Goal: Use online tool/utility: Utilize a website feature to perform a specific function

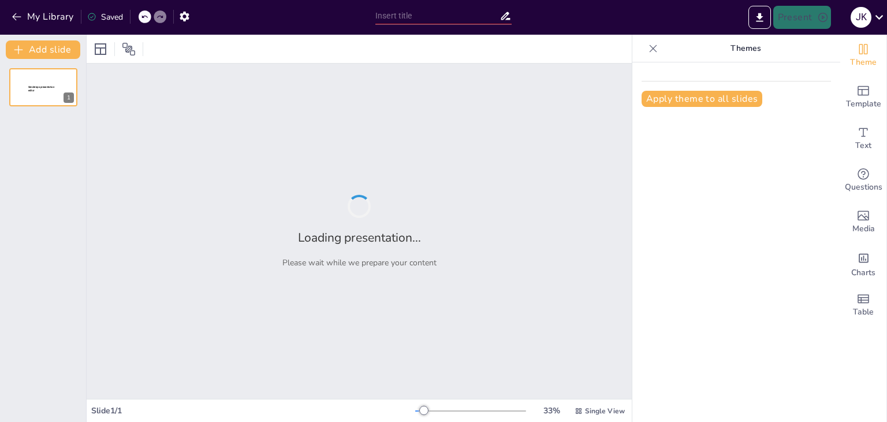
type input "KaamPe solves this problem with a simple and user-friendly mobile and web platf…"
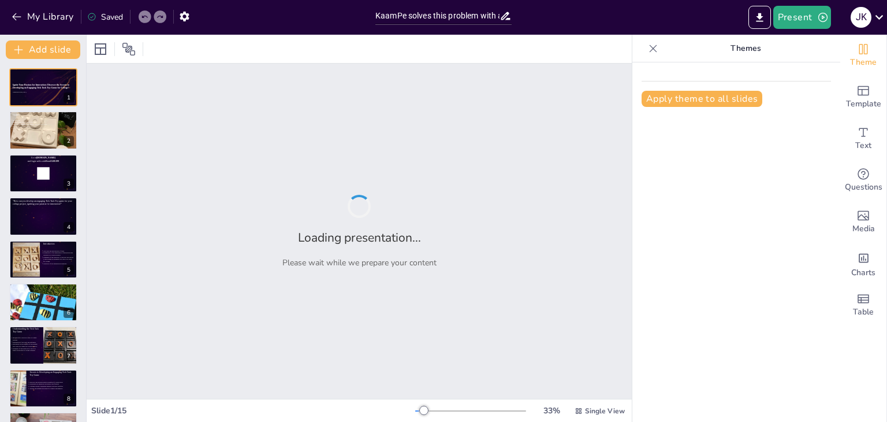
checkbox input "true"
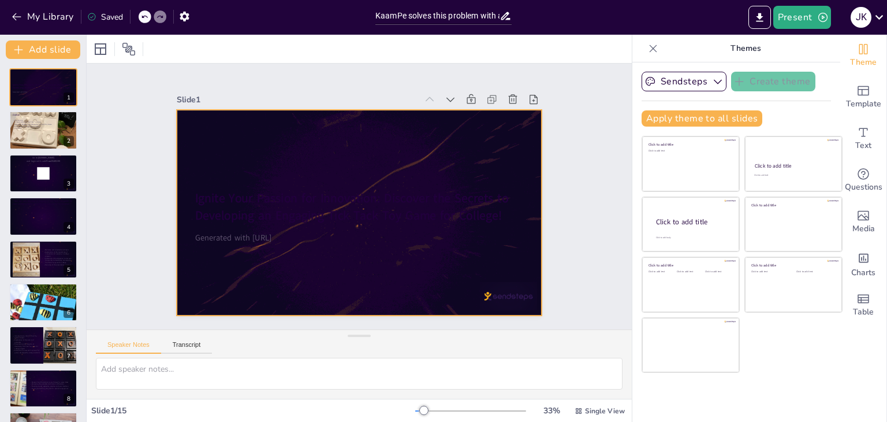
checkbox input "true"
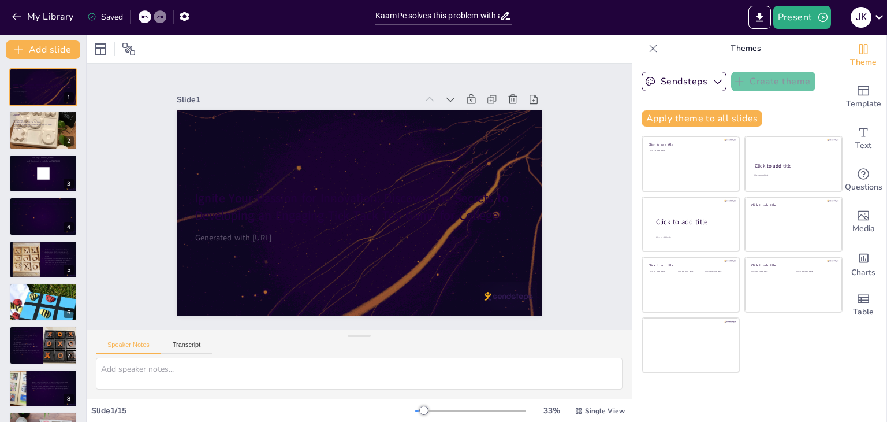
checkbox input "true"
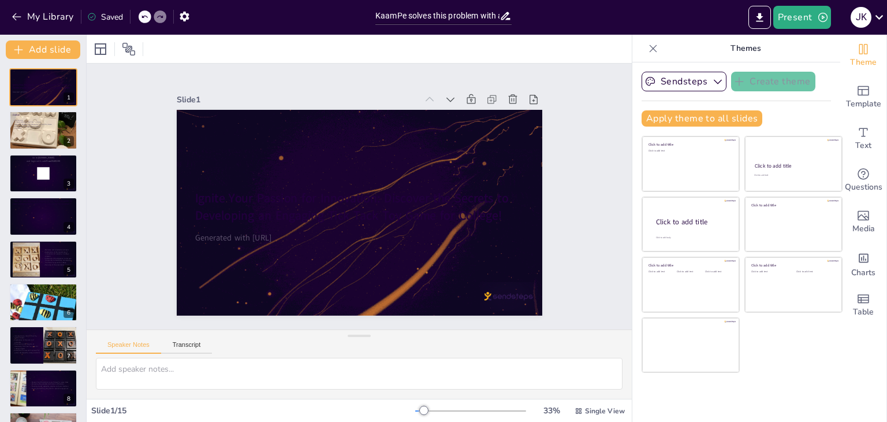
checkbox input "true"
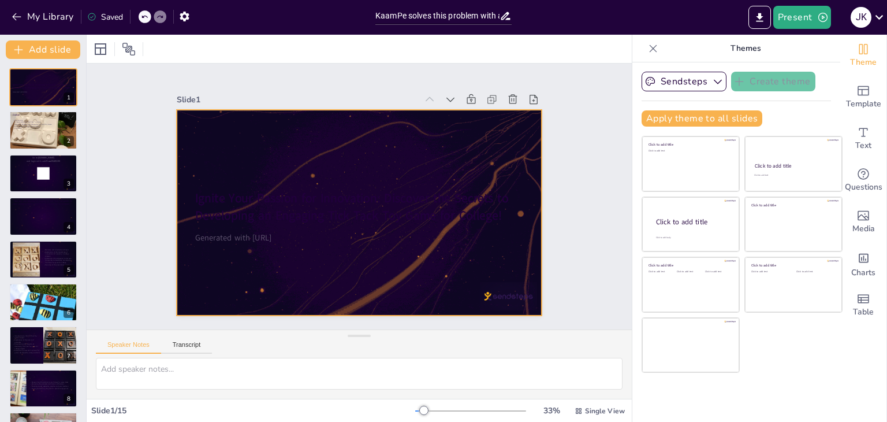
checkbox input "true"
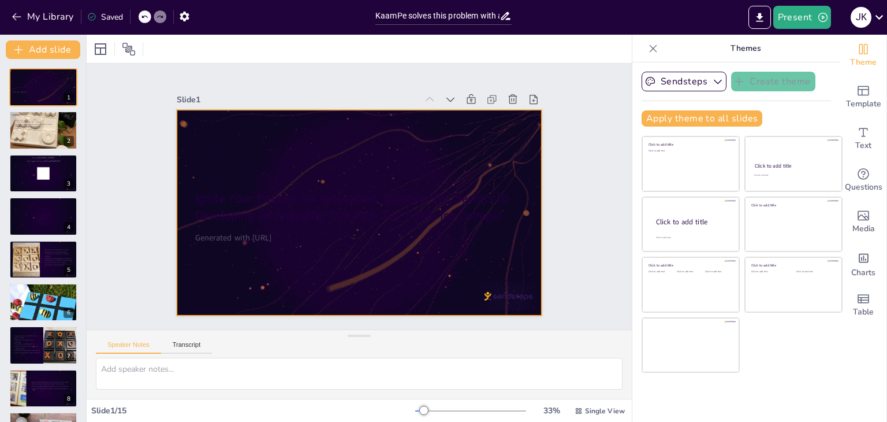
checkbox input "true"
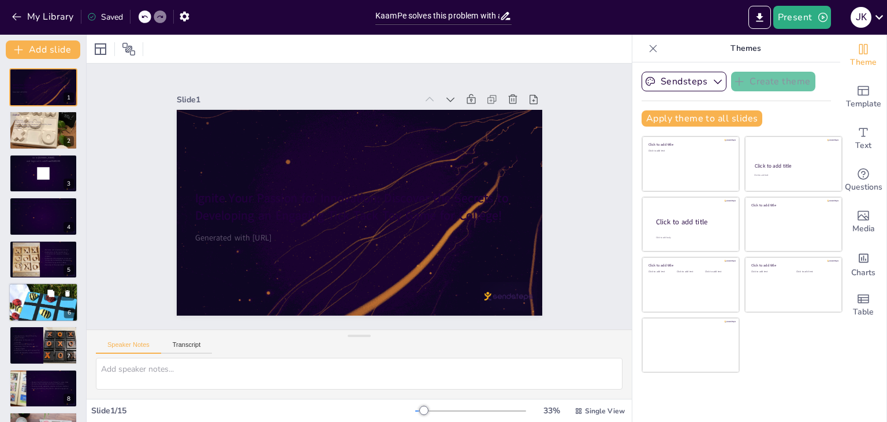
checkbox input "true"
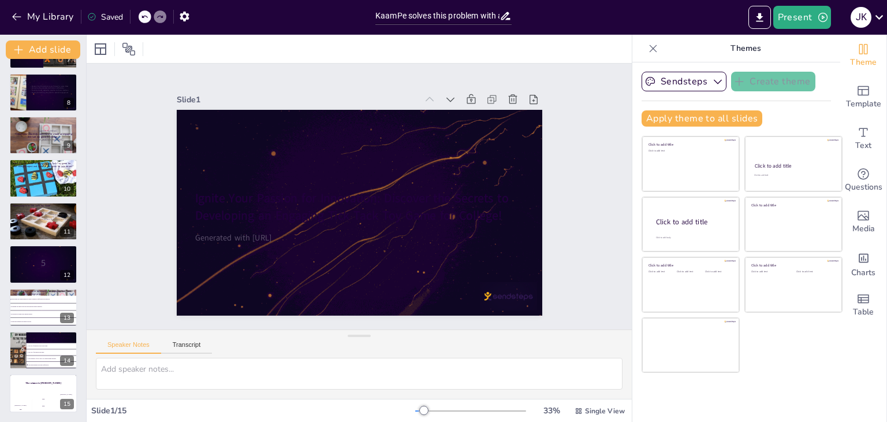
checkbox input "true"
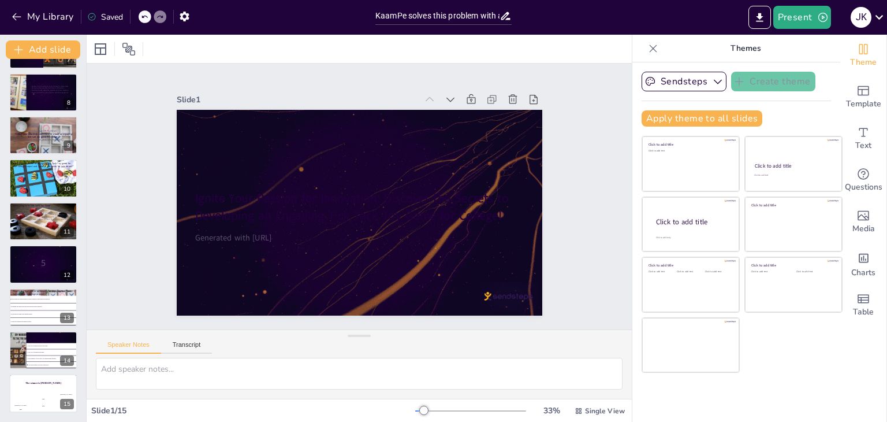
checkbox input "true"
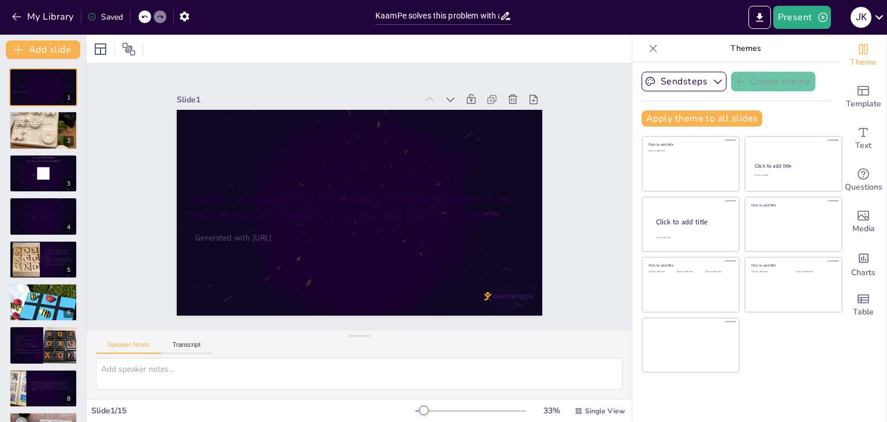
checkbox input "true"
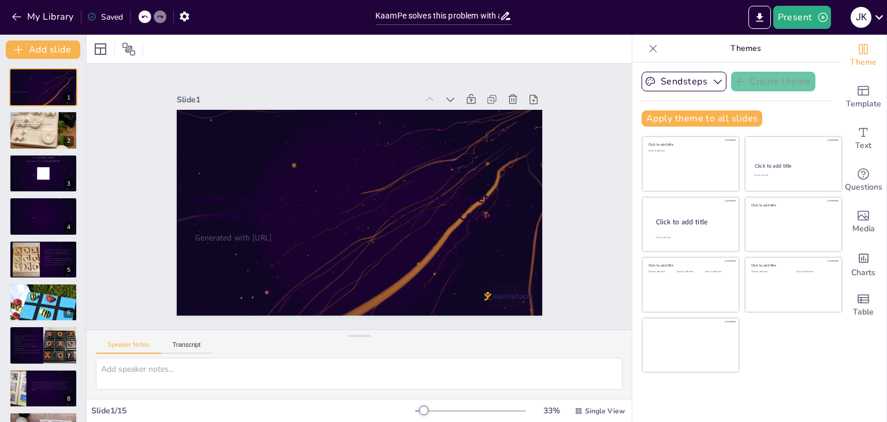
checkbox input "true"
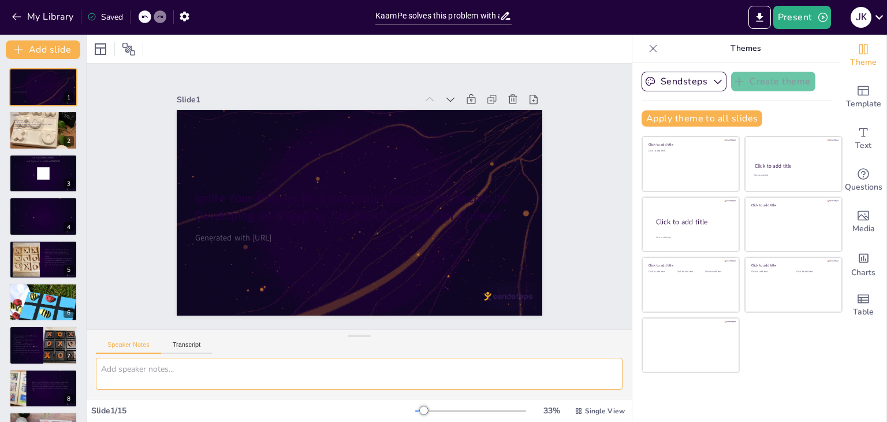
click at [180, 362] on textarea at bounding box center [359, 373] width 527 height 32
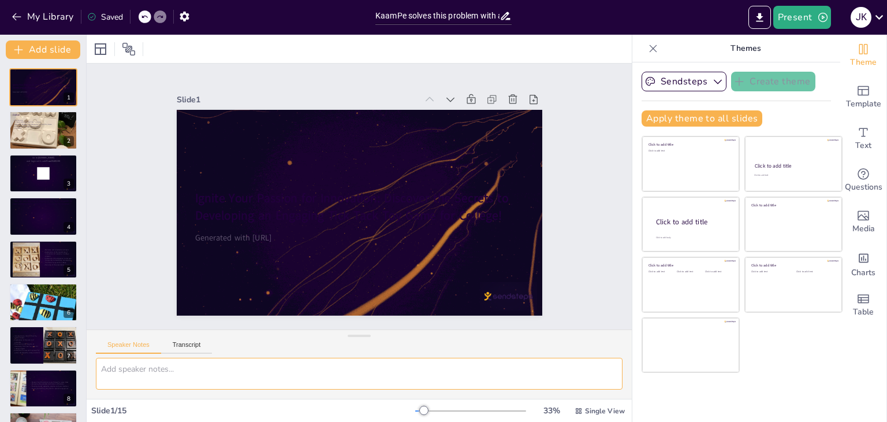
paste textarea "LoreMi dolors amet consect adip e seddoe tem inci-utlabore etdolo mag ali enima…"
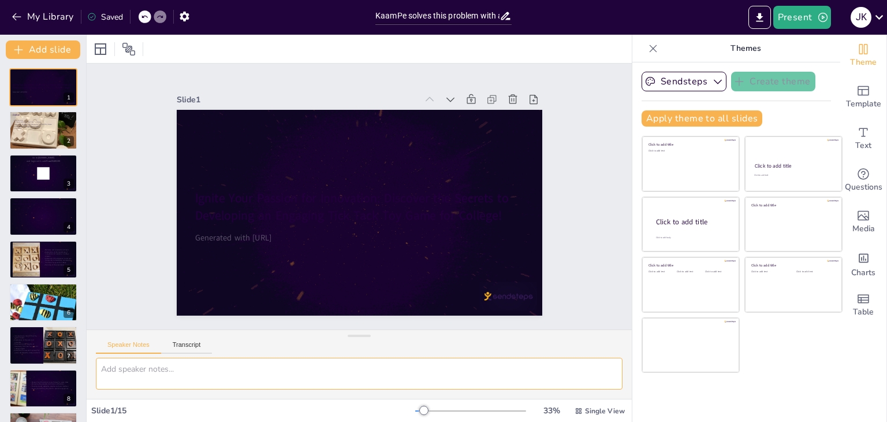
type textarea "LoreMi dolors amet consect adip e seddoe tem inci-utlabore etdolo mag ali enima…"
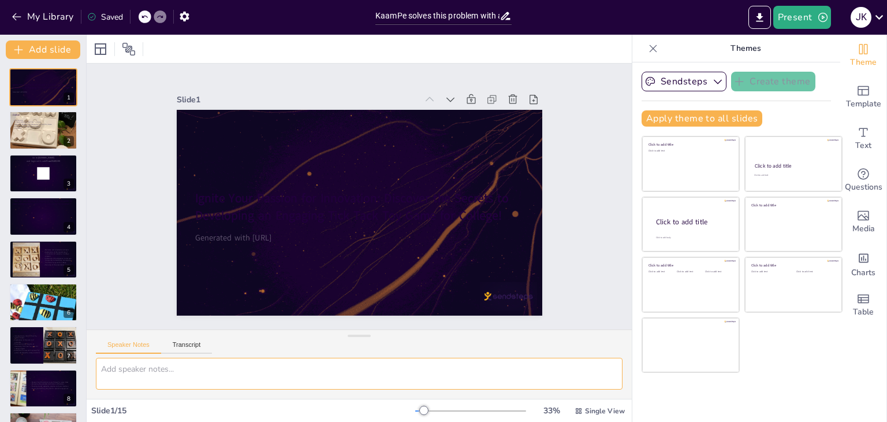
checkbox input "true"
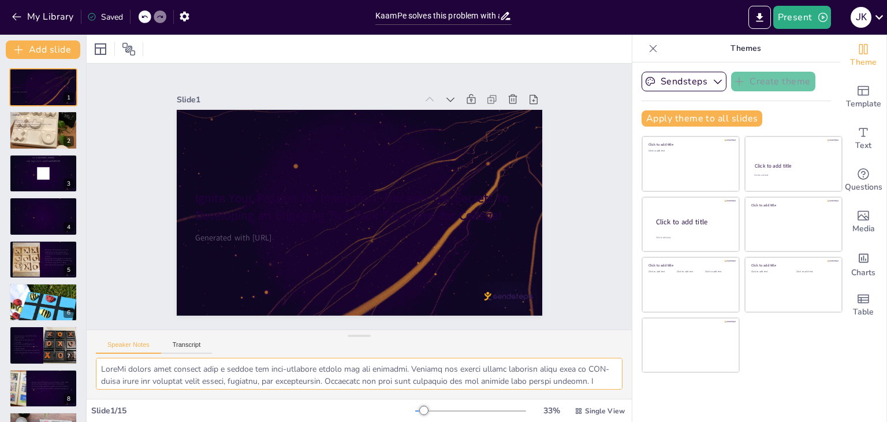
scroll to position [215, 0]
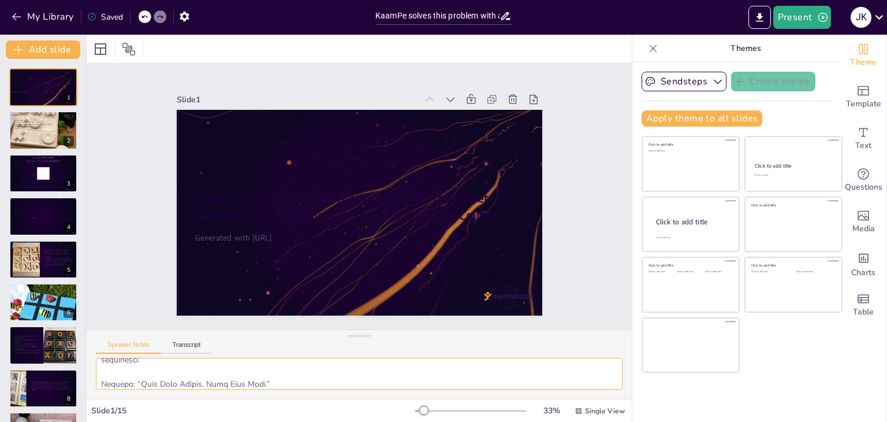
checkbox input "true"
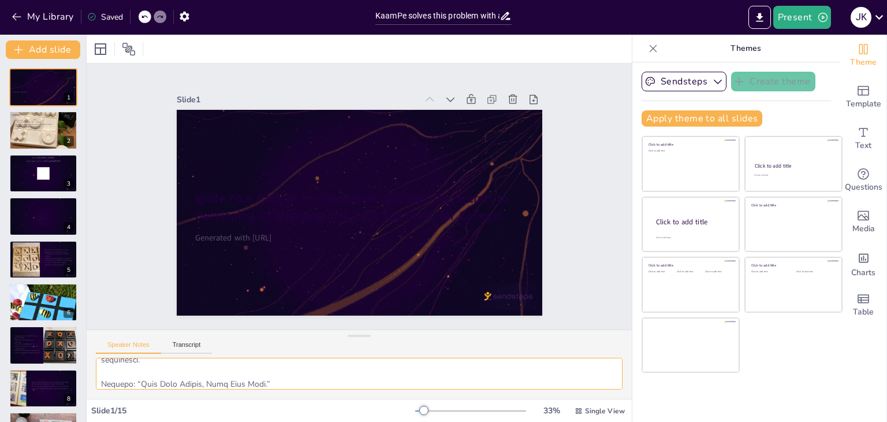
checkbox input "true"
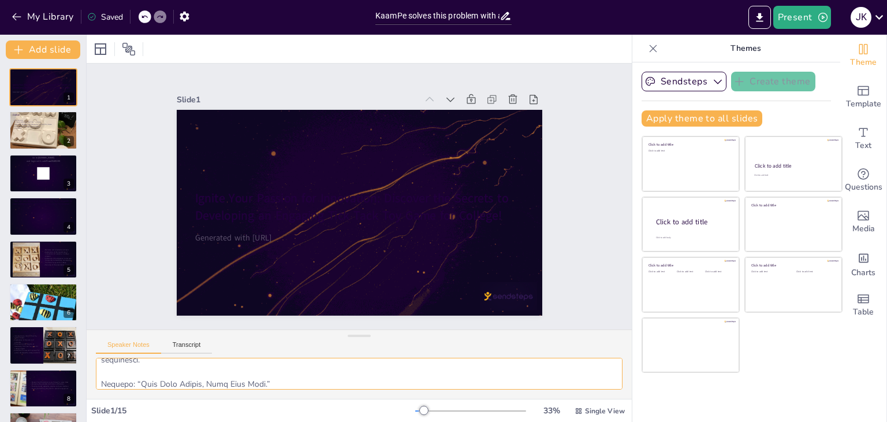
checkbox input "true"
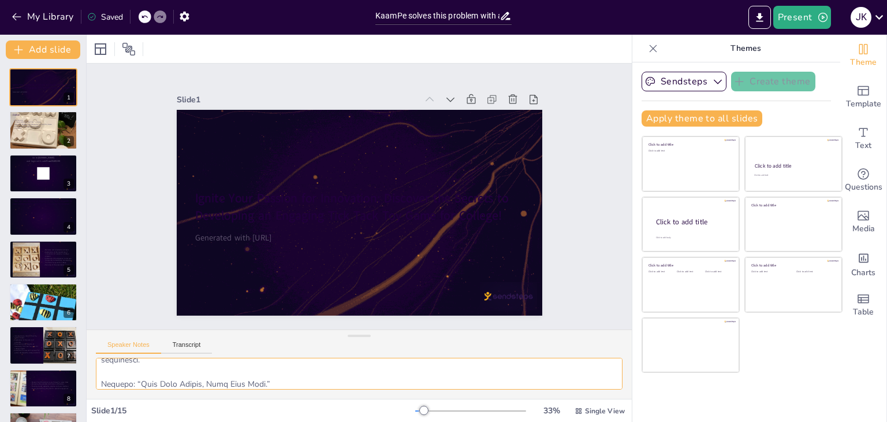
checkbox input "true"
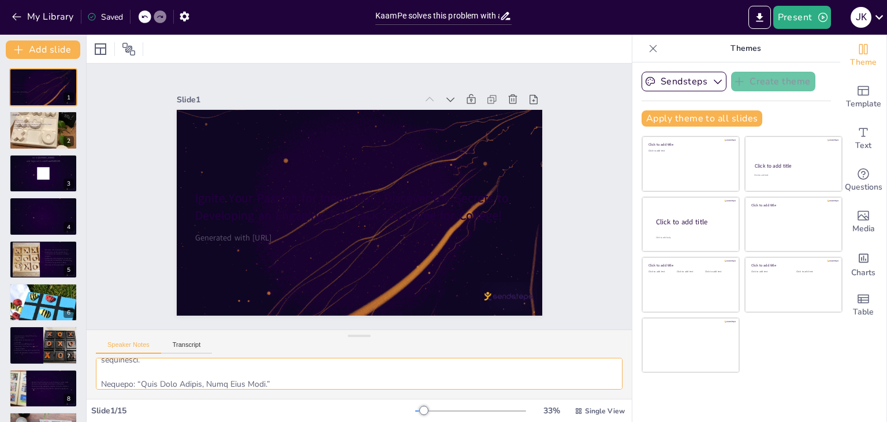
type textarea "LoreMi dolors amet consect adip e seddoe tem inci-utlabore etdolo mag ali enima…"
checkbox input "true"
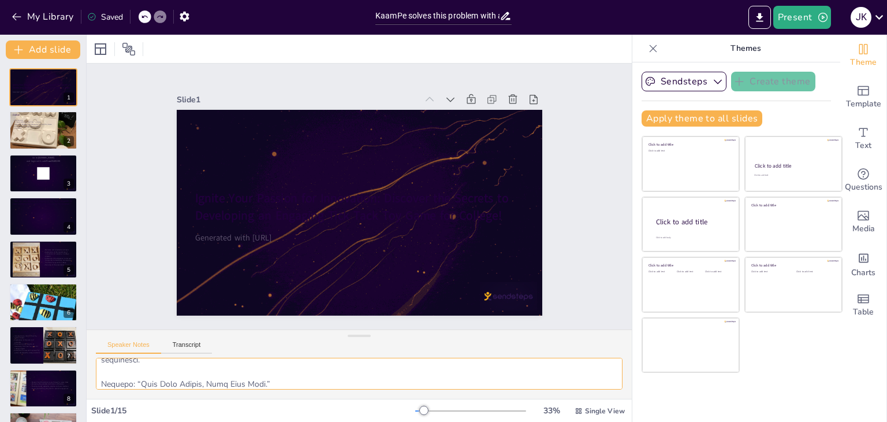
checkbox input "true"
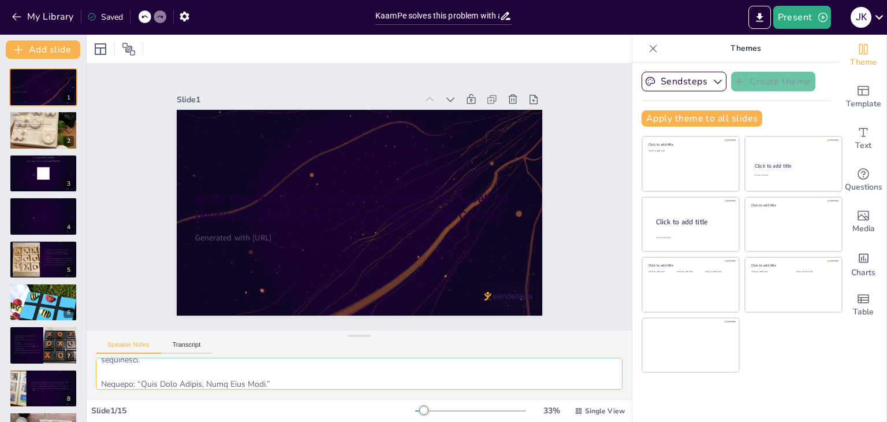
scroll to position [228, 0]
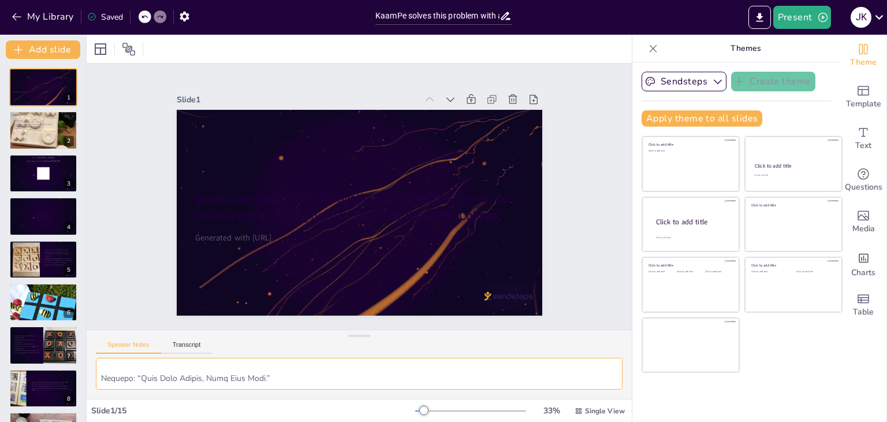
checkbox input "true"
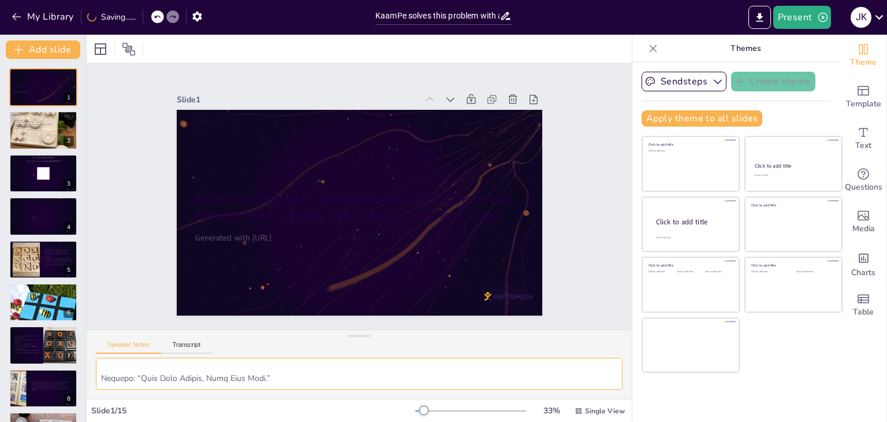
checkbox input "true"
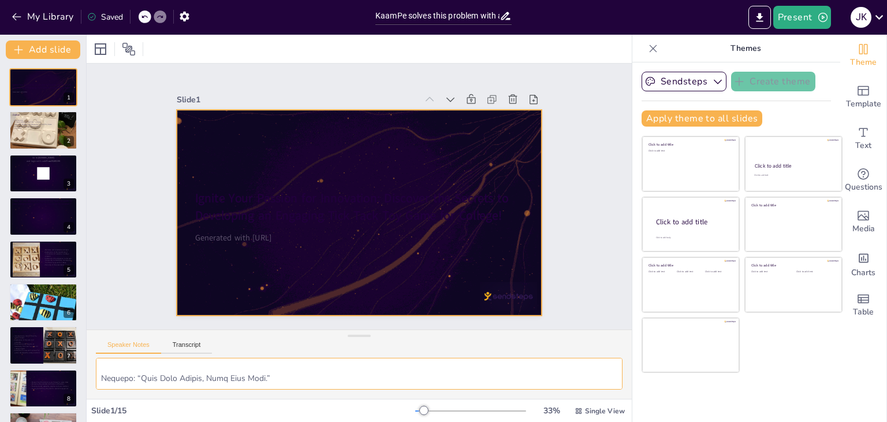
checkbox input "true"
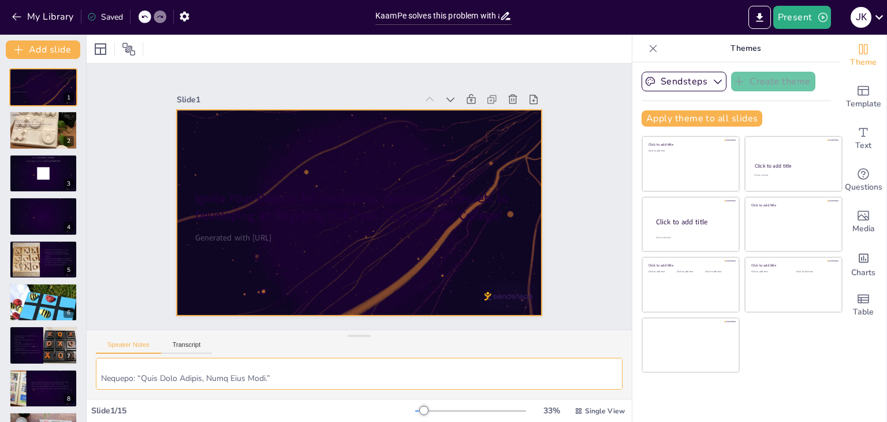
checkbox input "true"
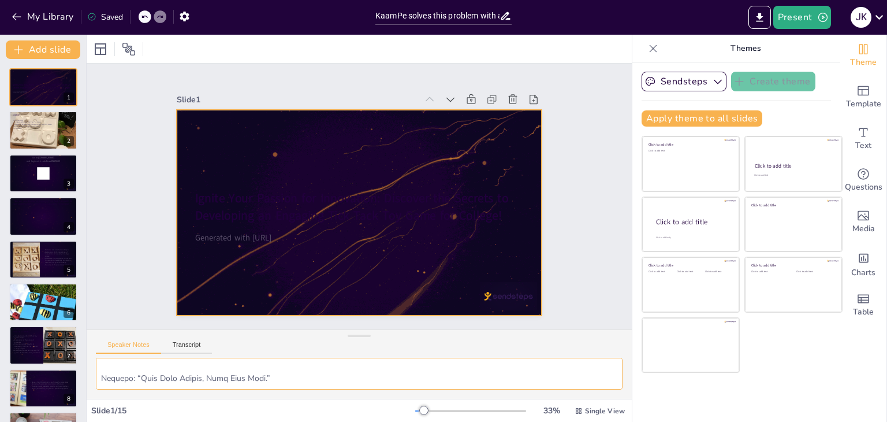
checkbox input "true"
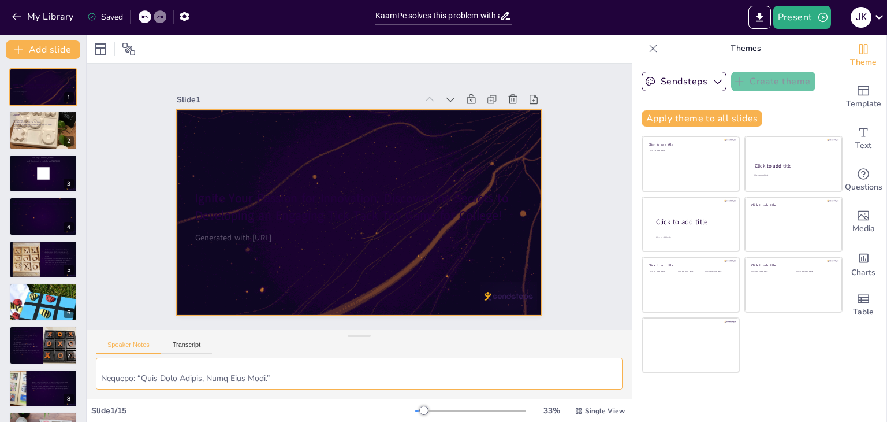
checkbox input "true"
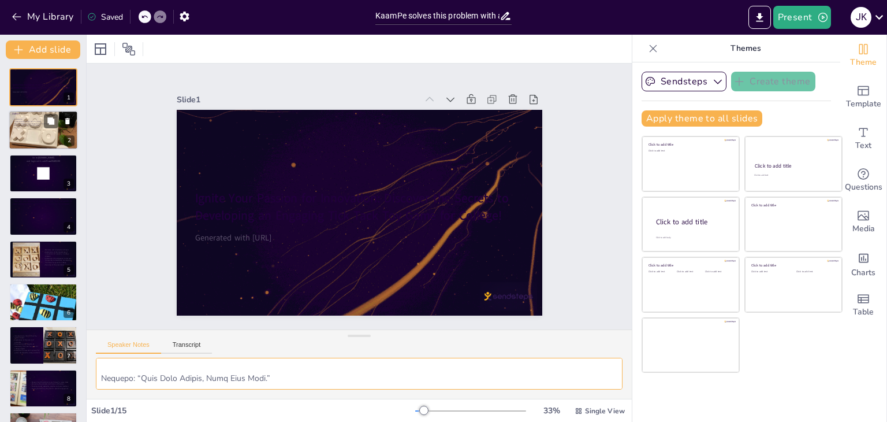
checkbox input "true"
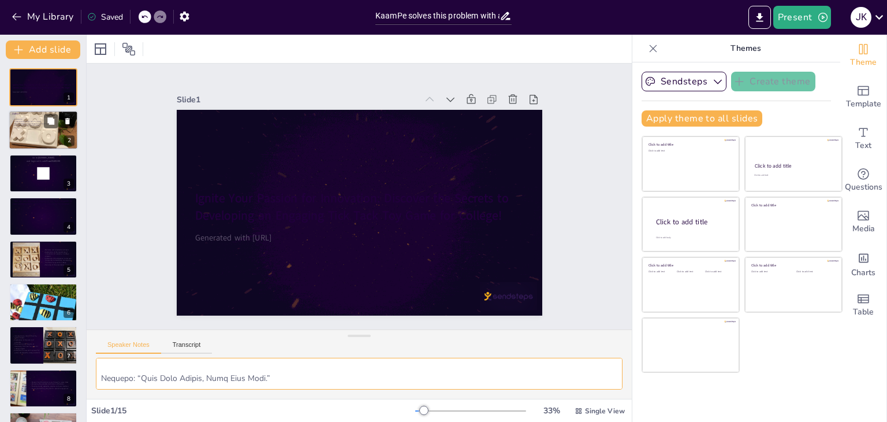
checkbox input "true"
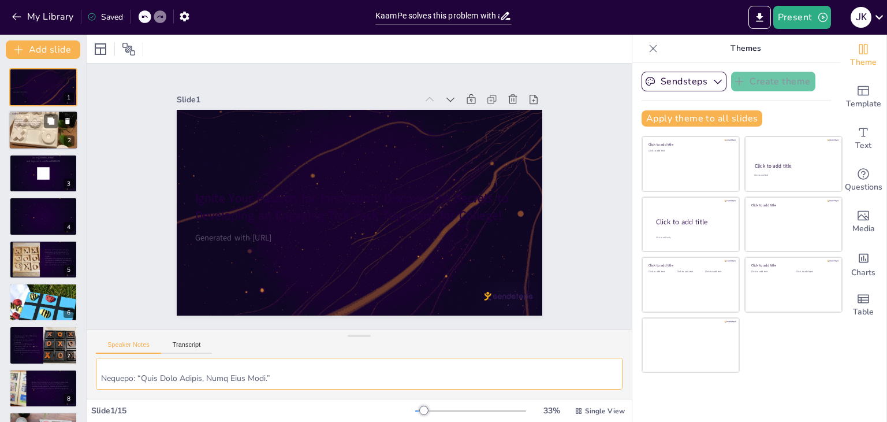
checkbox input "true"
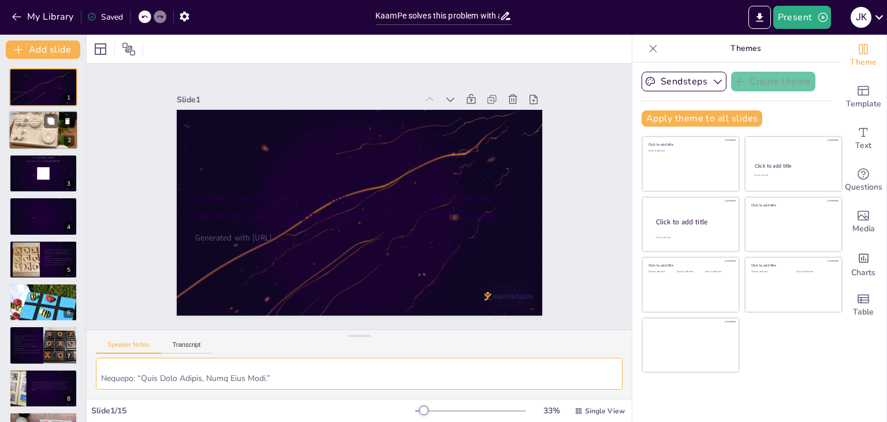
checkbox input "true"
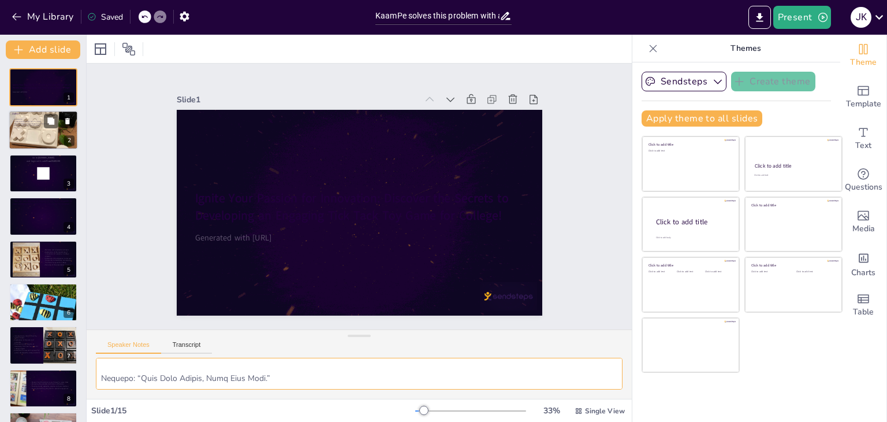
checkbox input "true"
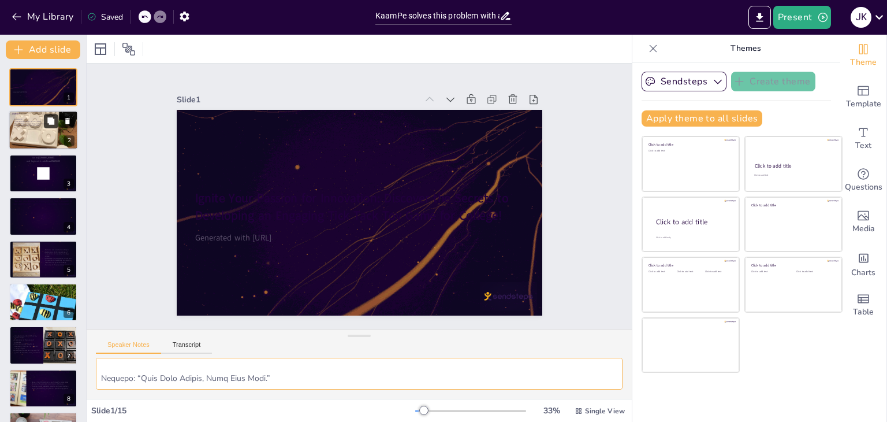
checkbox input "true"
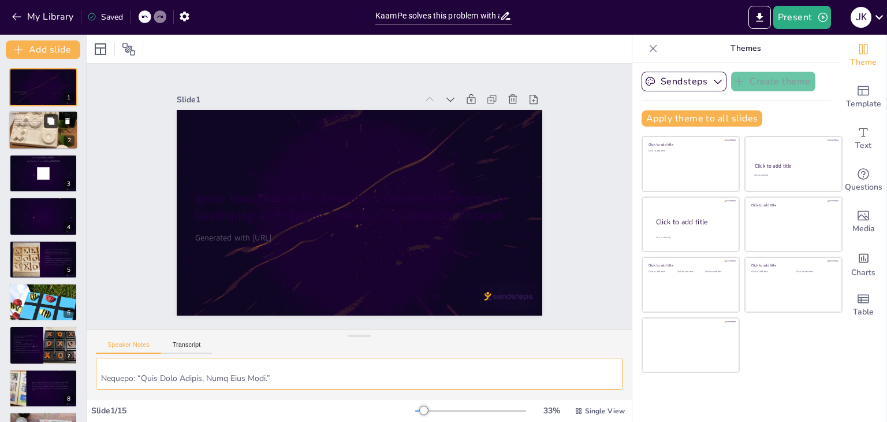
checkbox input "true"
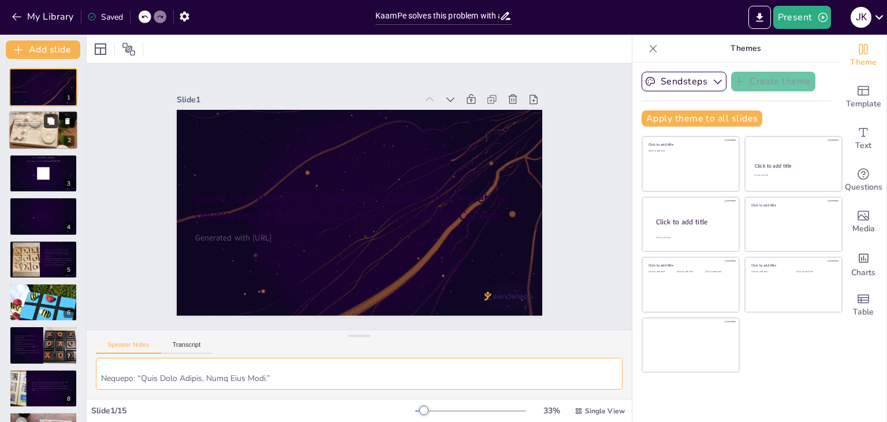
checkbox input "true"
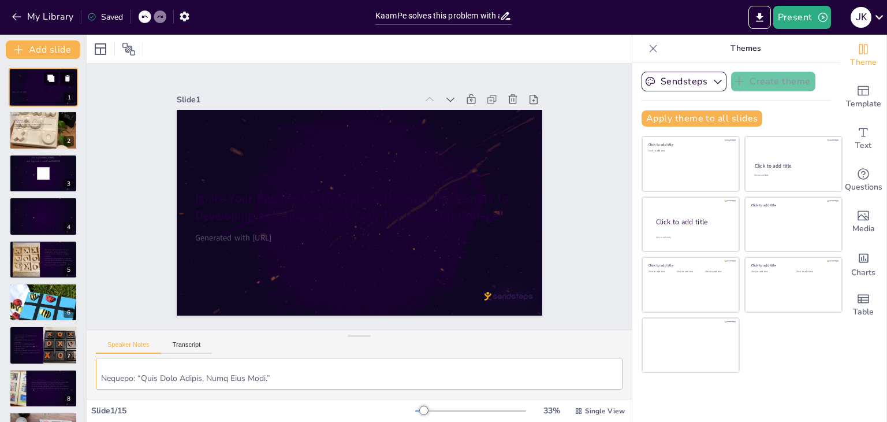
checkbox input "true"
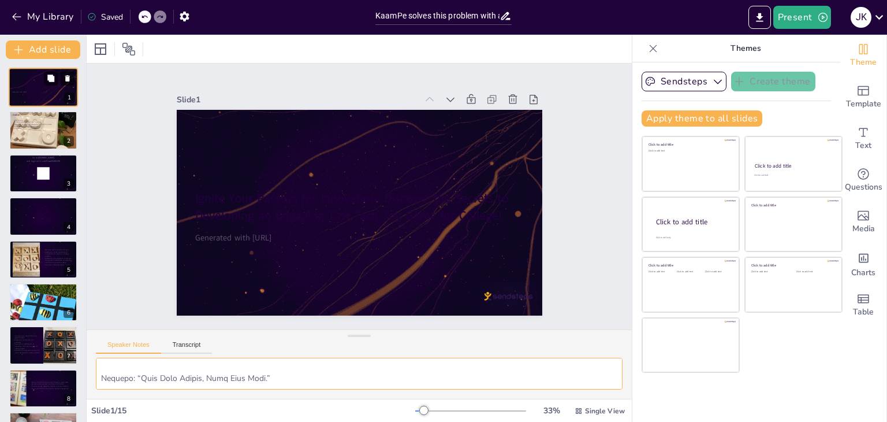
checkbox input "true"
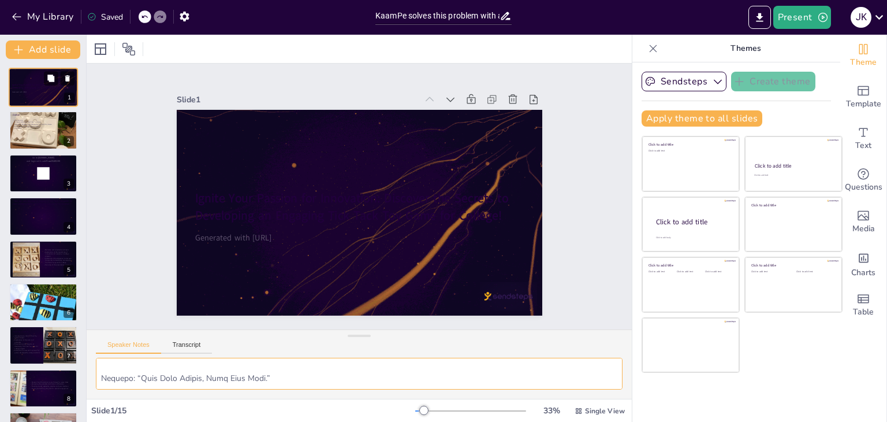
checkbox input "true"
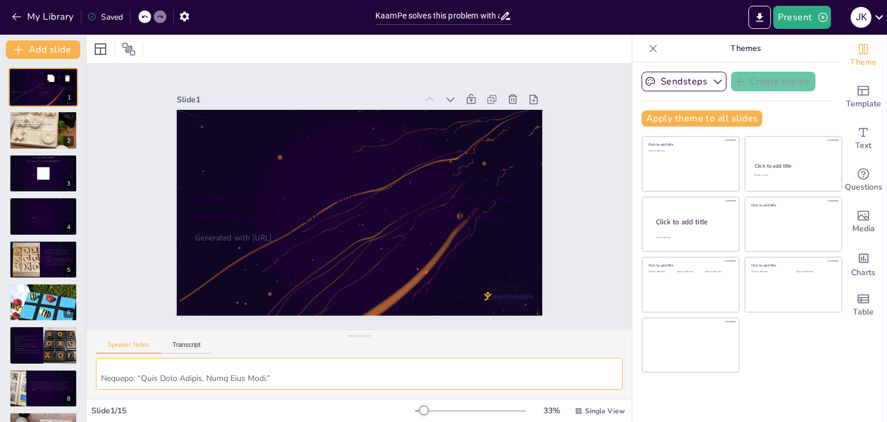
checkbox input "true"
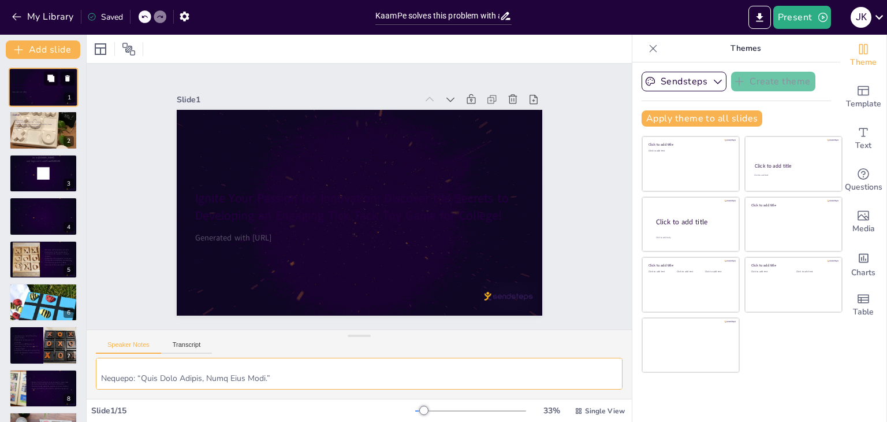
checkbox input "true"
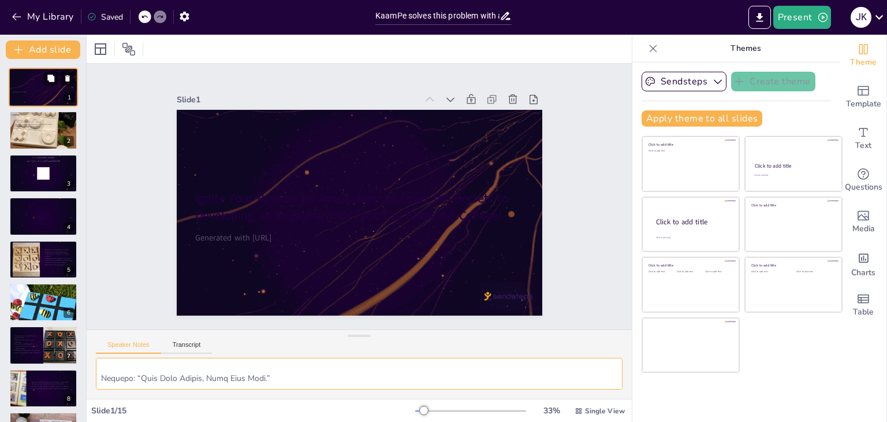
checkbox input "true"
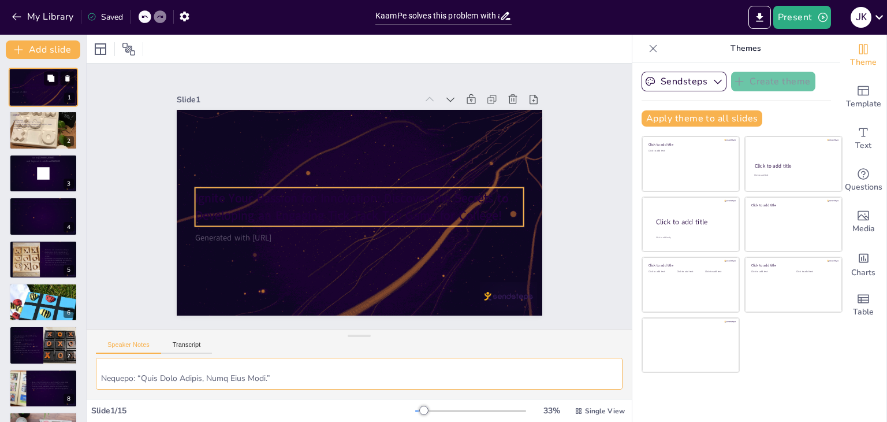
click at [53, 89] on strong "Ignite Your Passion for Innovation: Discover the Secrets to Developing an Engag…" at bounding box center [41, 86] width 59 height 6
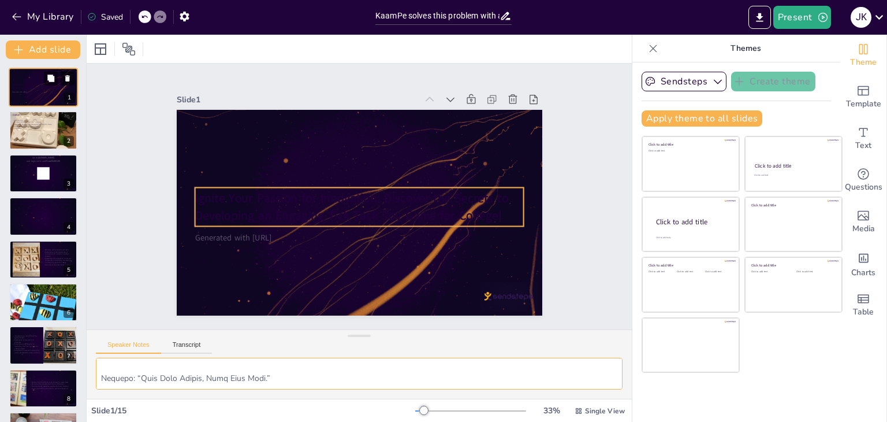
checkbox input "true"
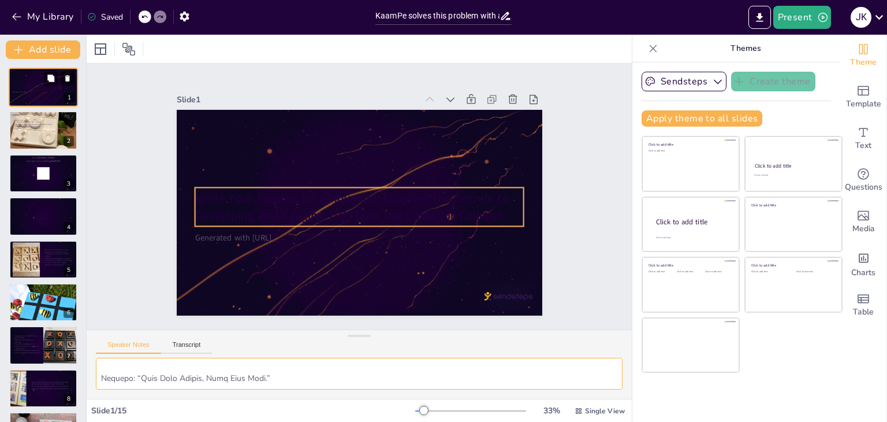
checkbox input "true"
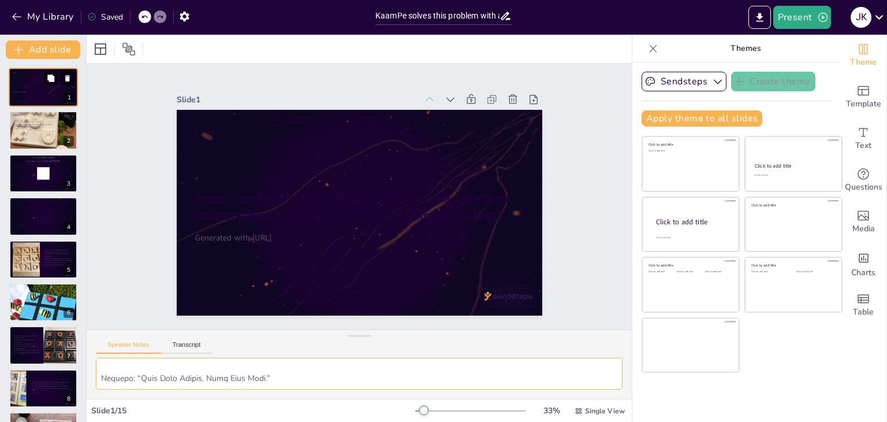
checkbox input "true"
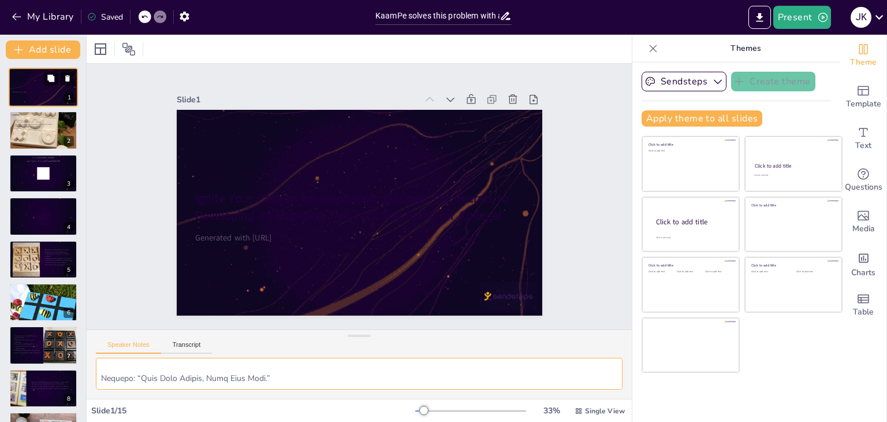
checkbox input "true"
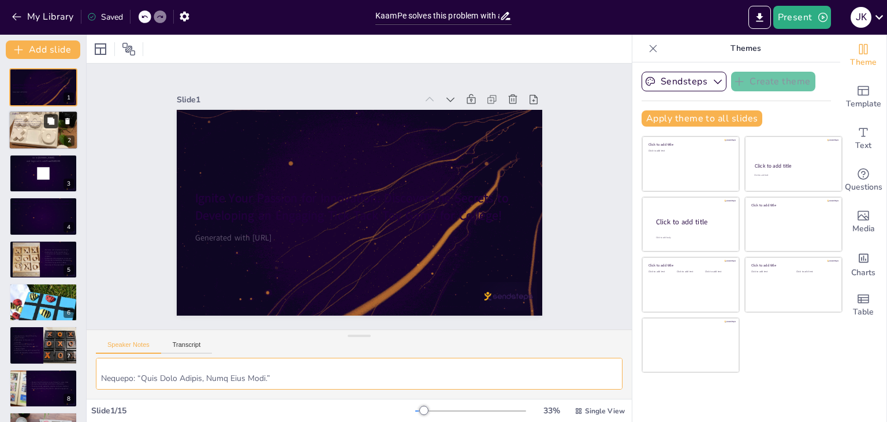
checkbox input "true"
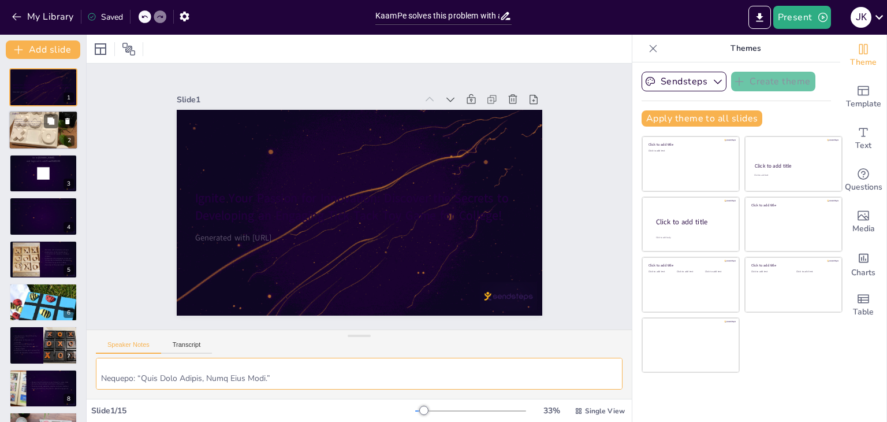
checkbox input "true"
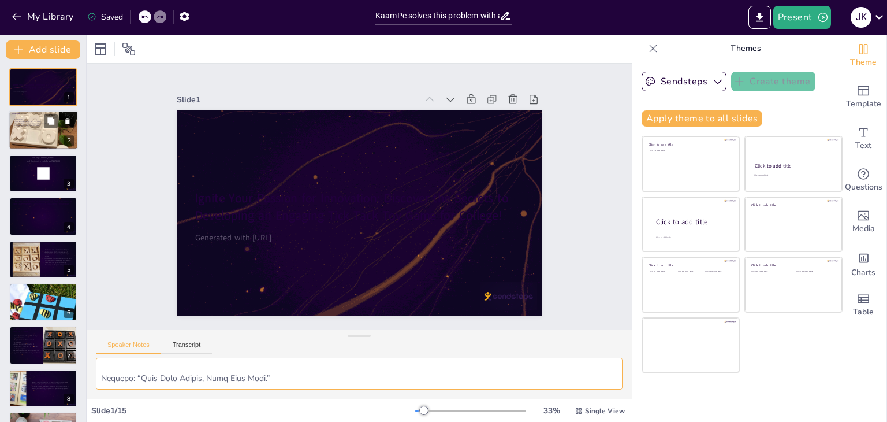
checkbox input "true"
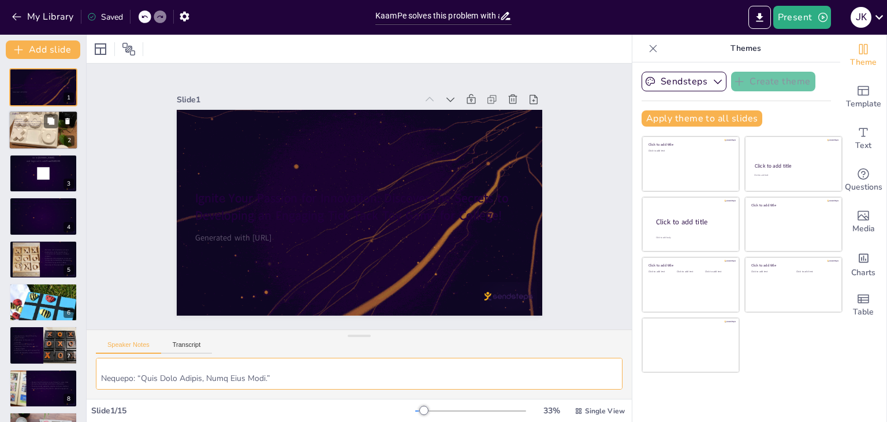
checkbox input "true"
click at [46, 130] on div "Introduction Understanding the Tick Tack Toy Game Secrets to Developing an Enga…" at bounding box center [43, 124] width 62 height 16
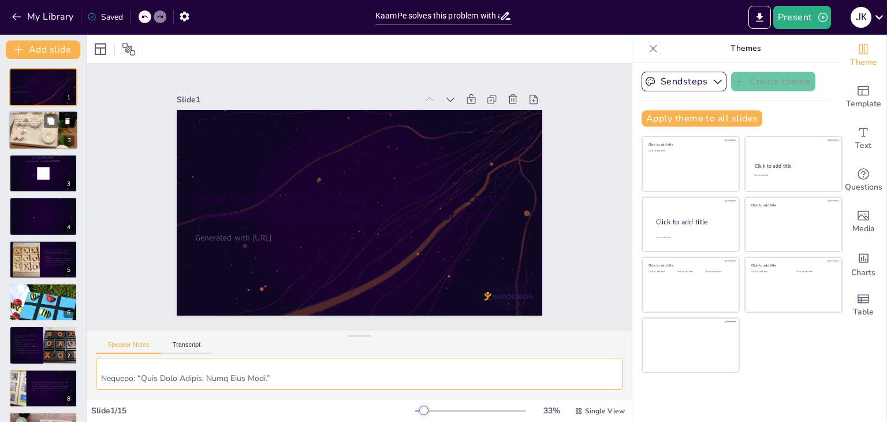
checkbox input "true"
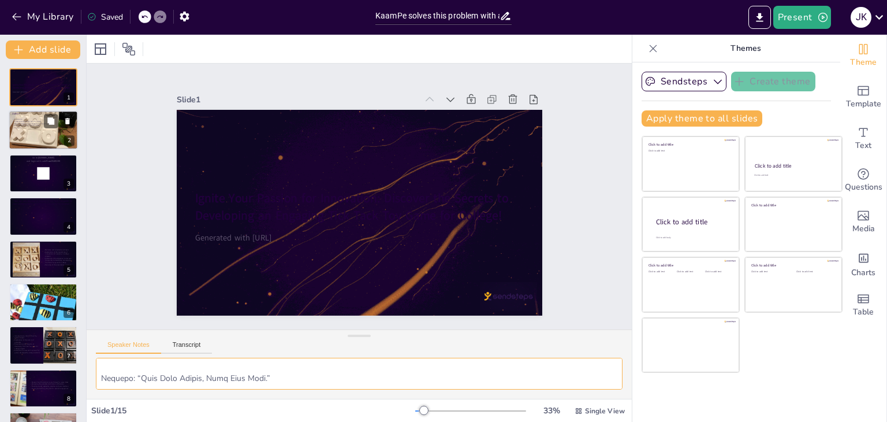
checkbox input "true"
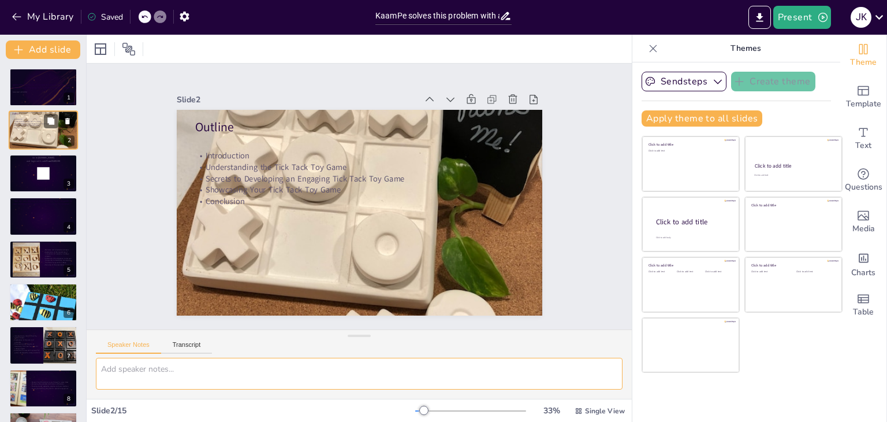
scroll to position [0, 0]
checkbox input "true"
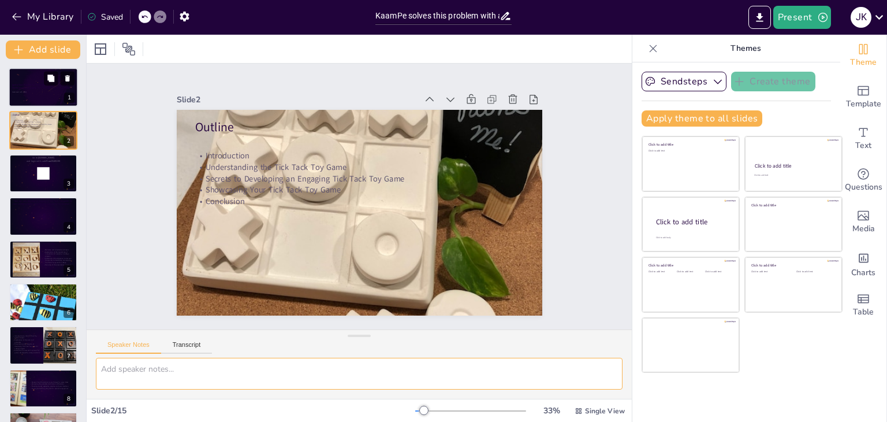
checkbox input "true"
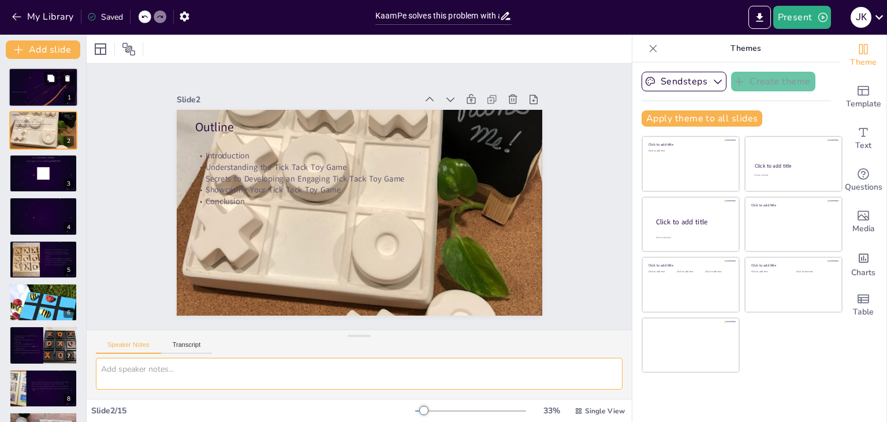
checkbox input "true"
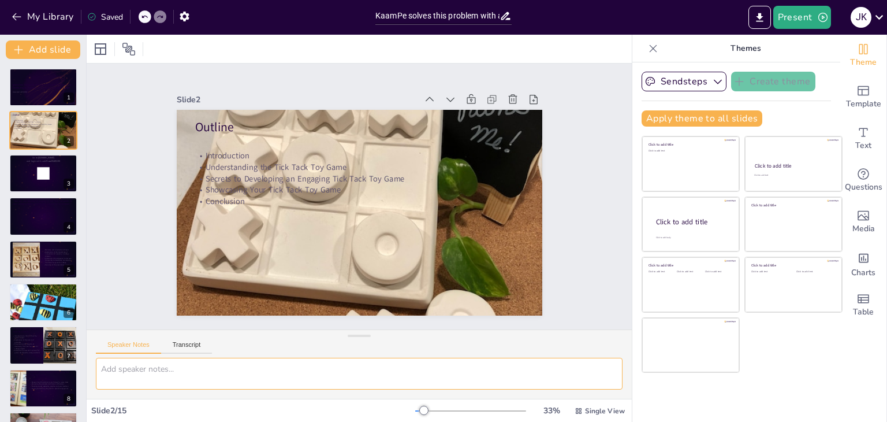
checkbox input "true"
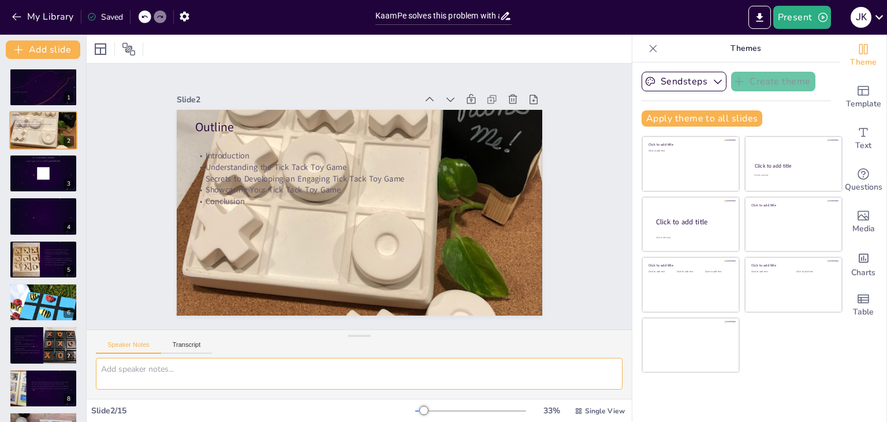
checkbox input "true"
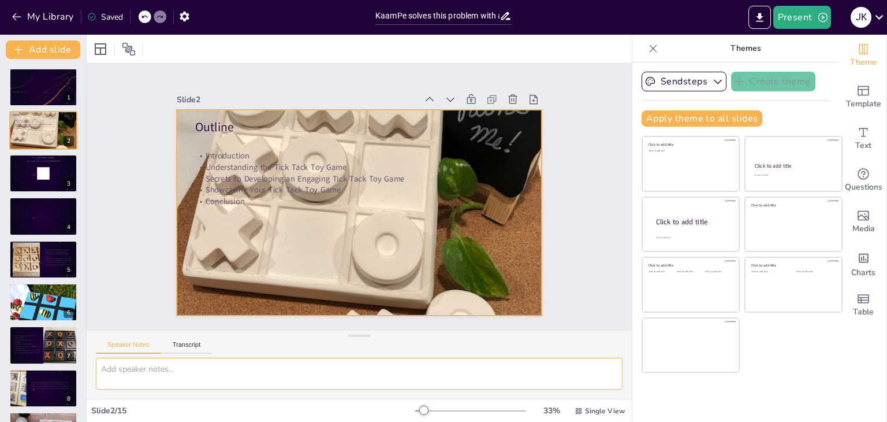
checkbox input "true"
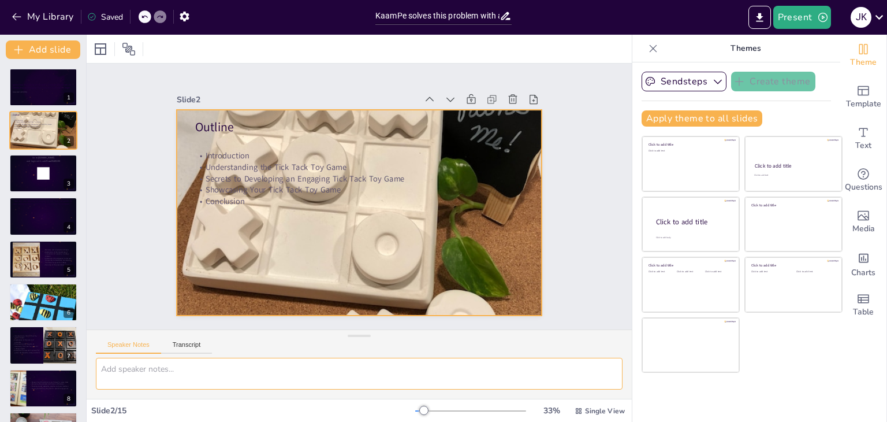
checkbox input "true"
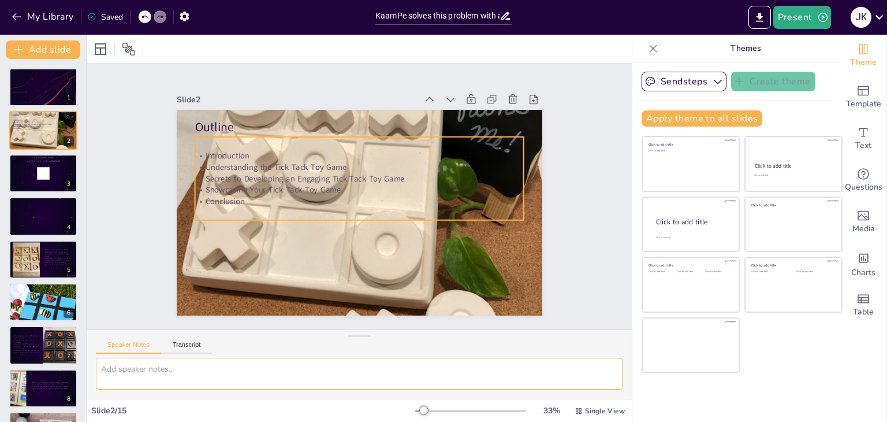
checkbox input "true"
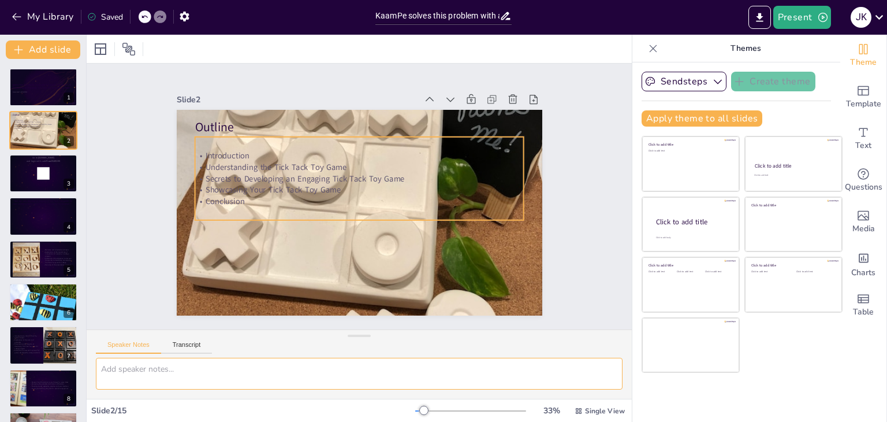
checkbox input "true"
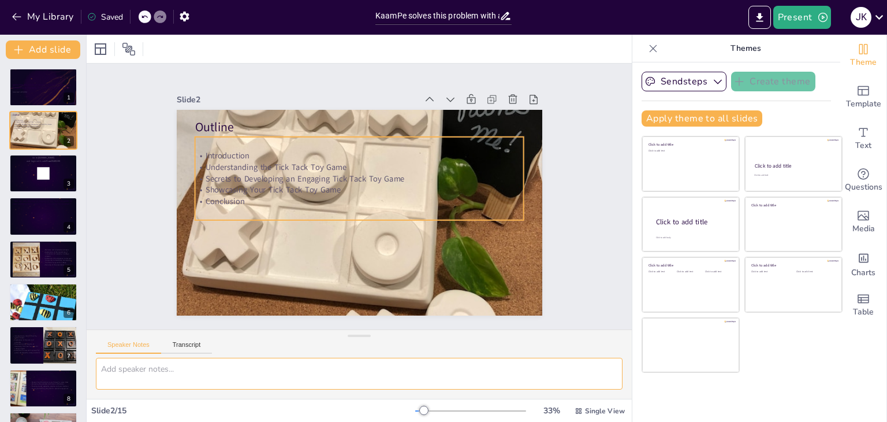
checkbox input "true"
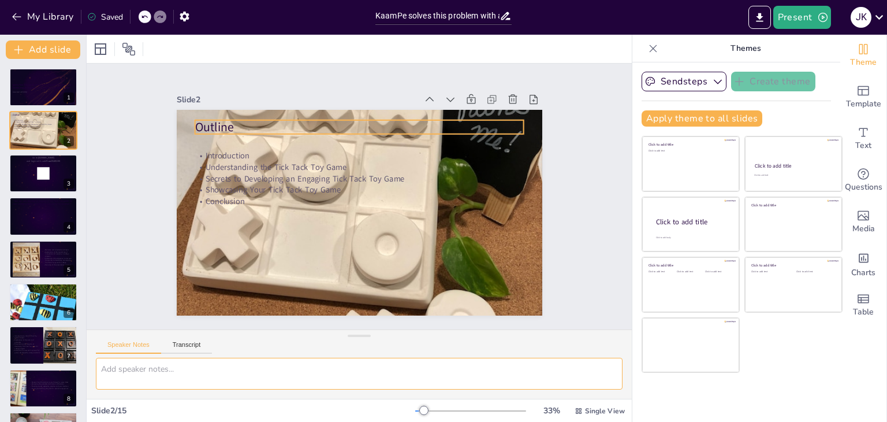
checkbox input "true"
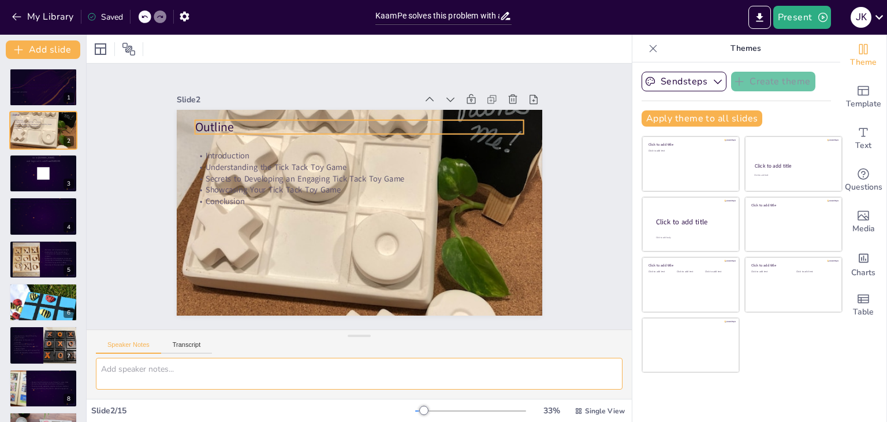
checkbox input "true"
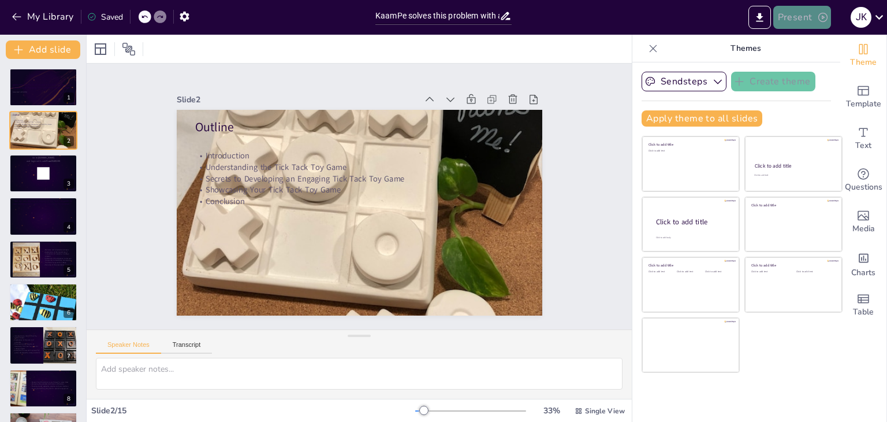
click at [789, 21] on button "Present" at bounding box center [802, 17] width 58 height 23
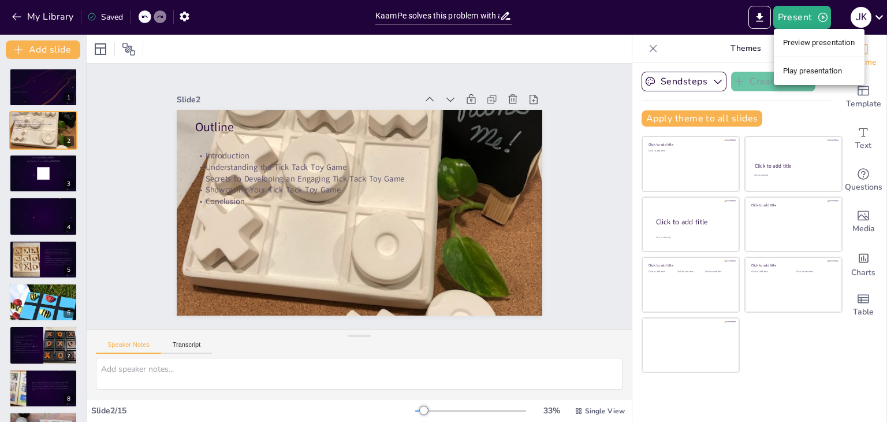
click at [552, 144] on div at bounding box center [443, 211] width 887 height 422
checkbox input "true"
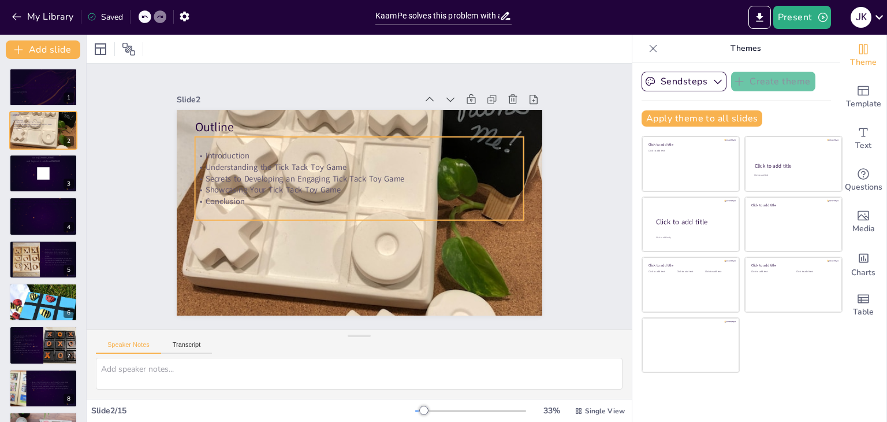
checkbox input "true"
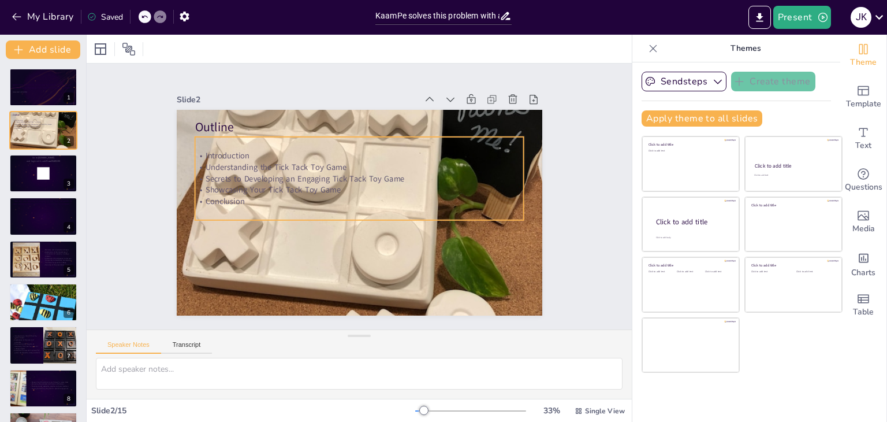
checkbox input "true"
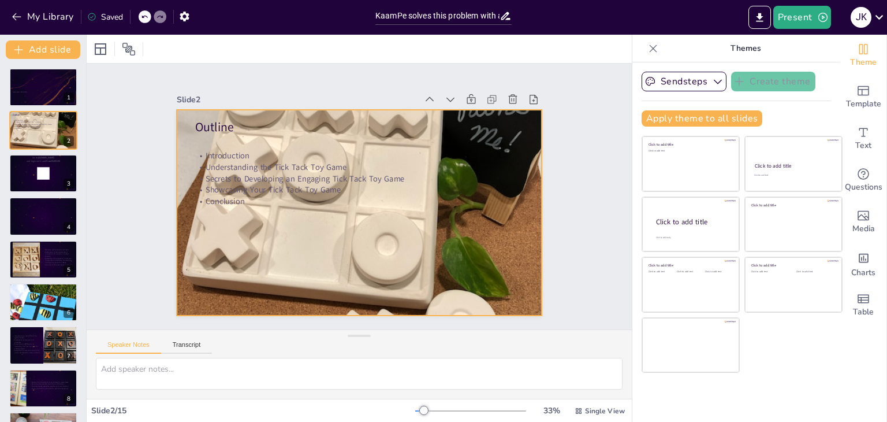
checkbox input "true"
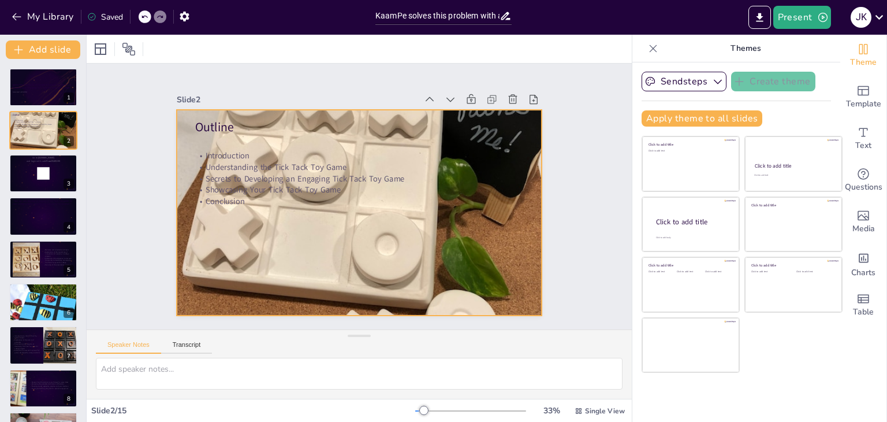
checkbox input "true"
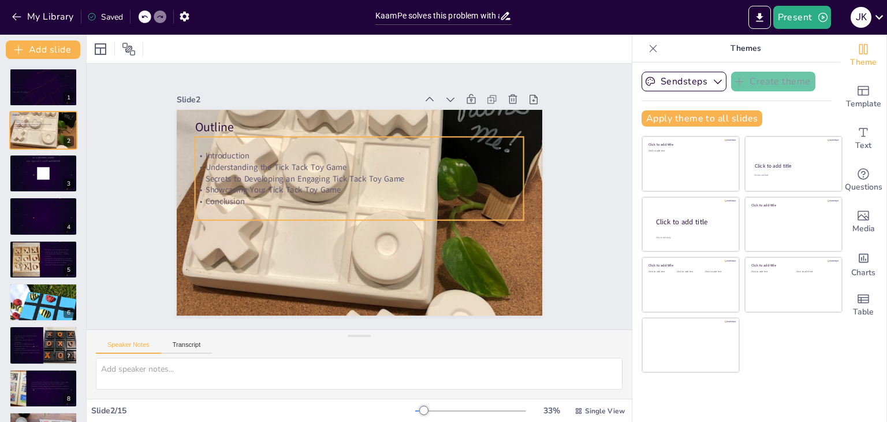
checkbox input "true"
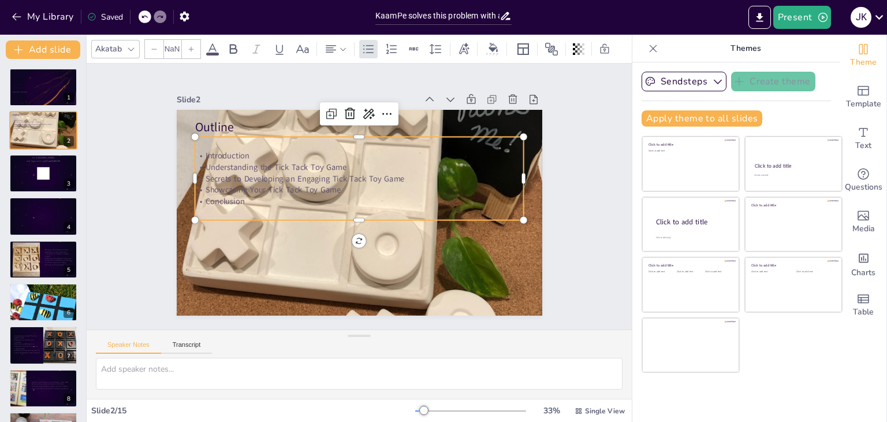
type input "32"
click at [296, 185] on p "Showcasing Your Tick Tack Toy Game" at bounding box center [365, 193] width 144 height 305
checkbox input "true"
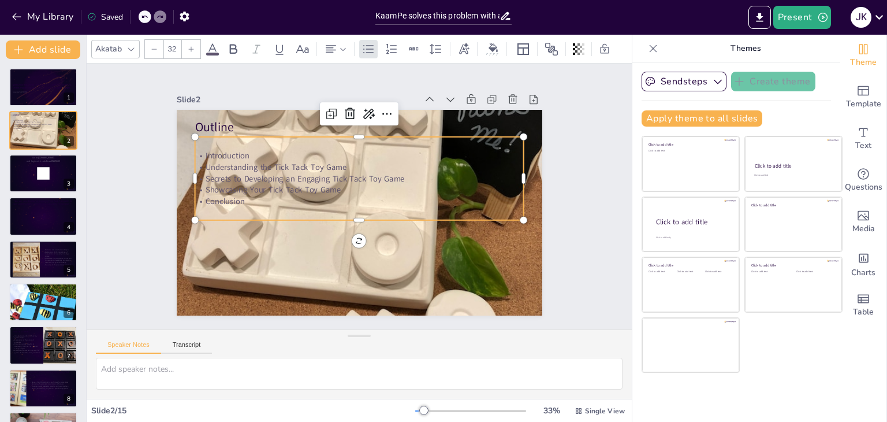
checkbox input "true"
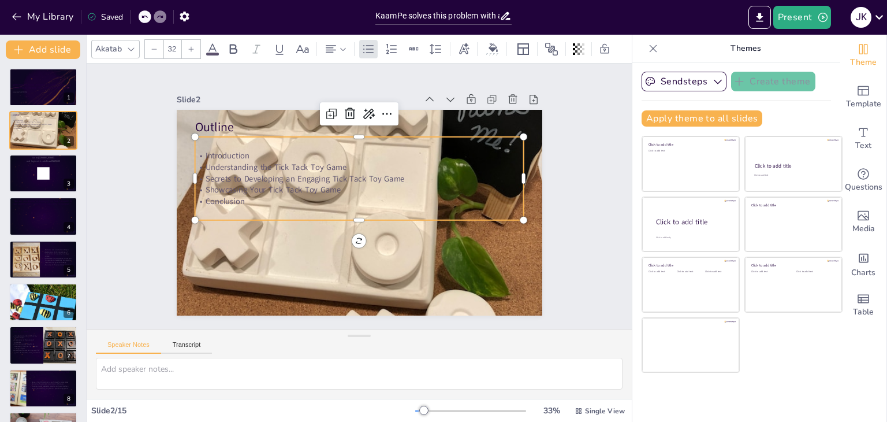
checkbox input "true"
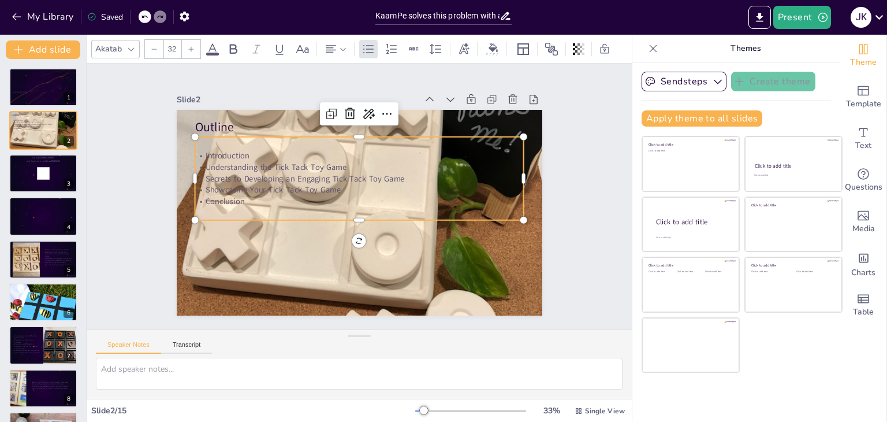
checkbox input "true"
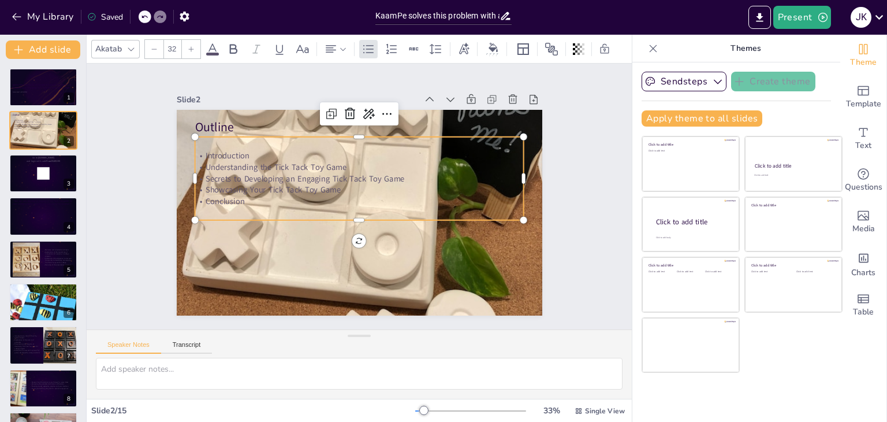
checkbox input "true"
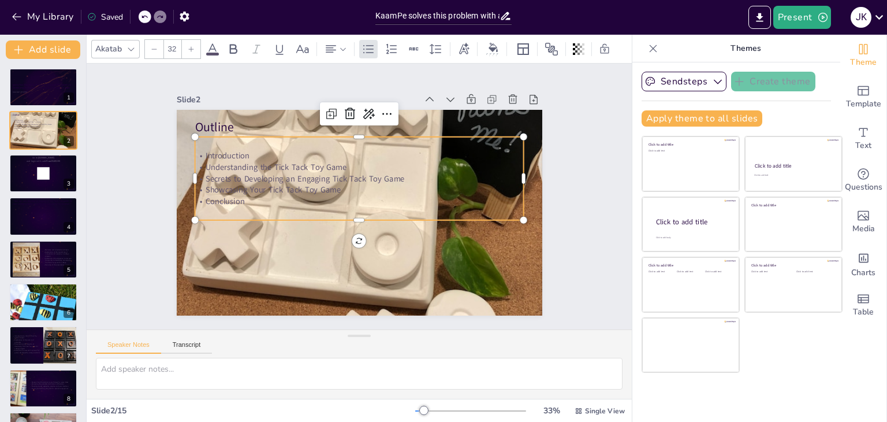
checkbox input "true"
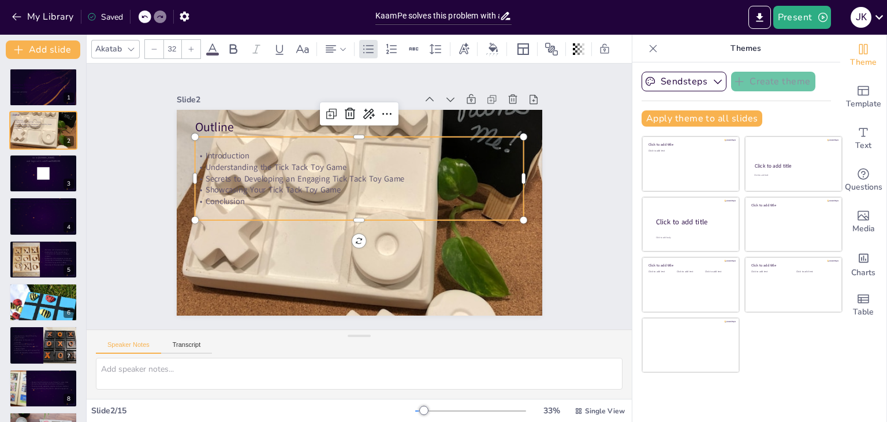
checkbox input "true"
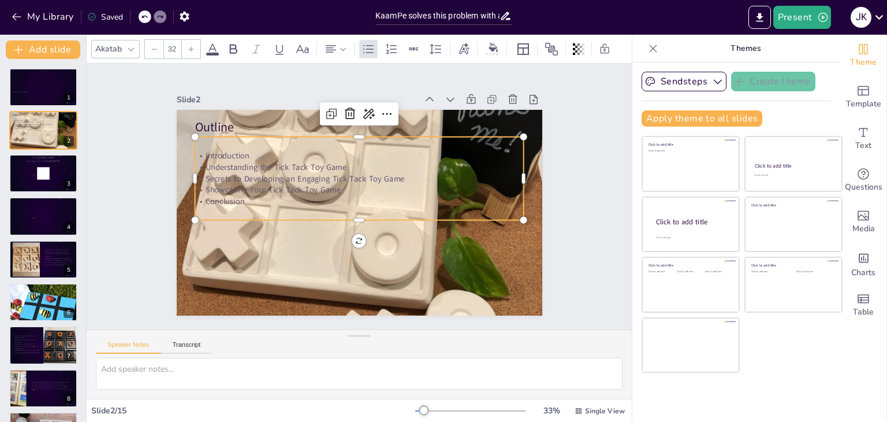
checkbox input "true"
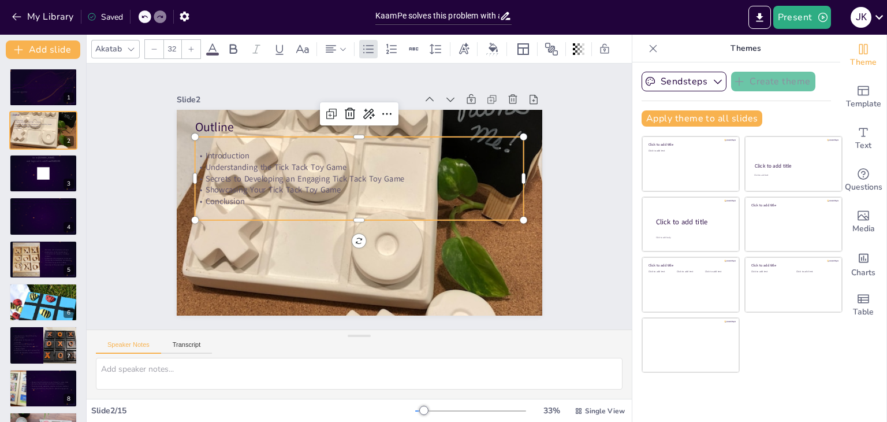
checkbox input "true"
click at [406, 192] on p "Conclusion" at bounding box center [356, 193] width 252 height 229
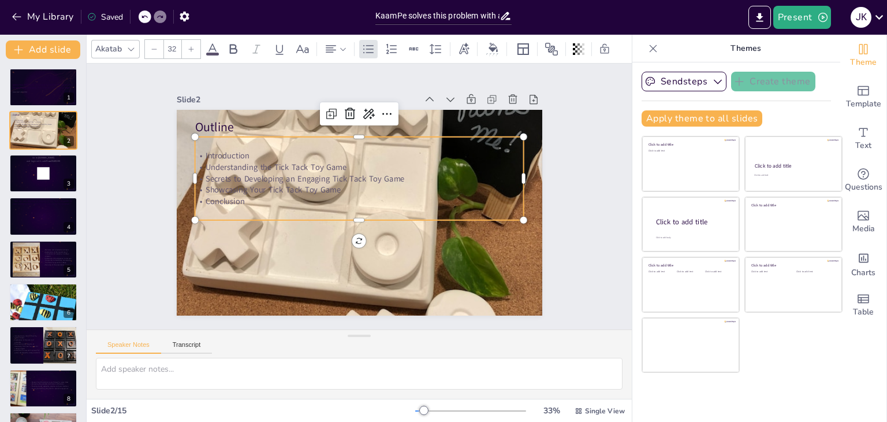
checkbox input "true"
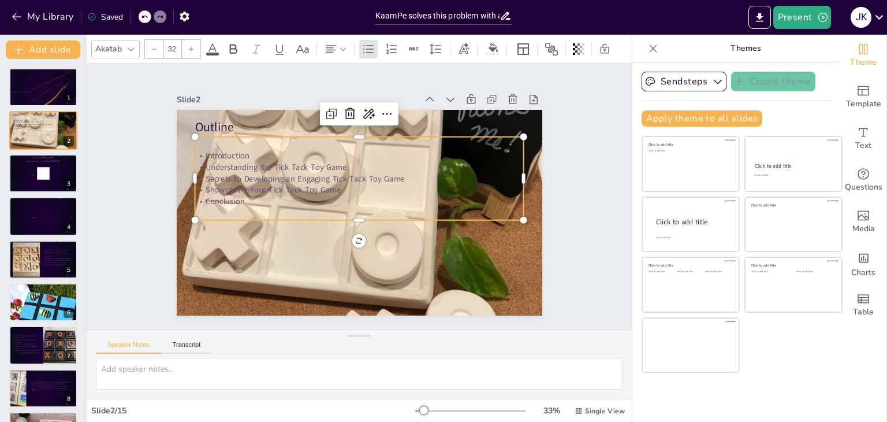
checkbox input "true"
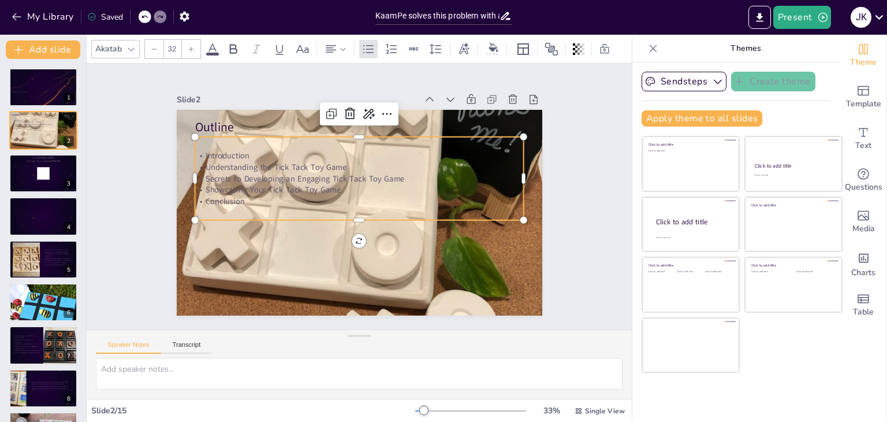
checkbox input "true"
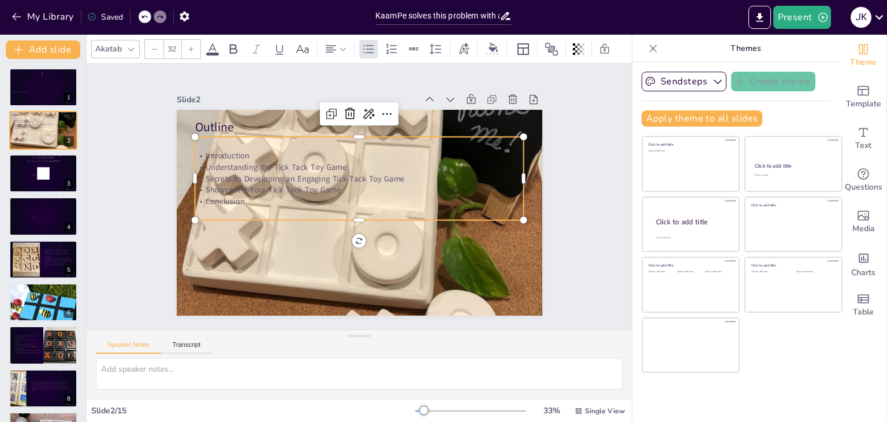
checkbox input "true"
click at [325, 108] on icon at bounding box center [332, 114] width 14 height 14
checkbox input "true"
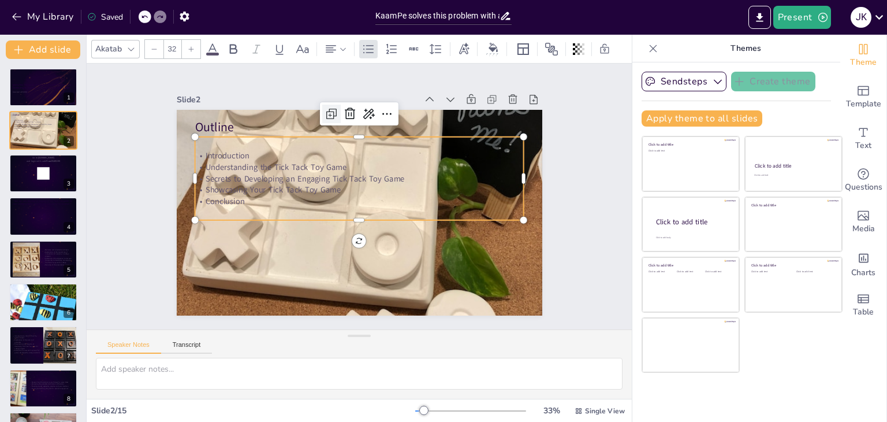
checkbox input "true"
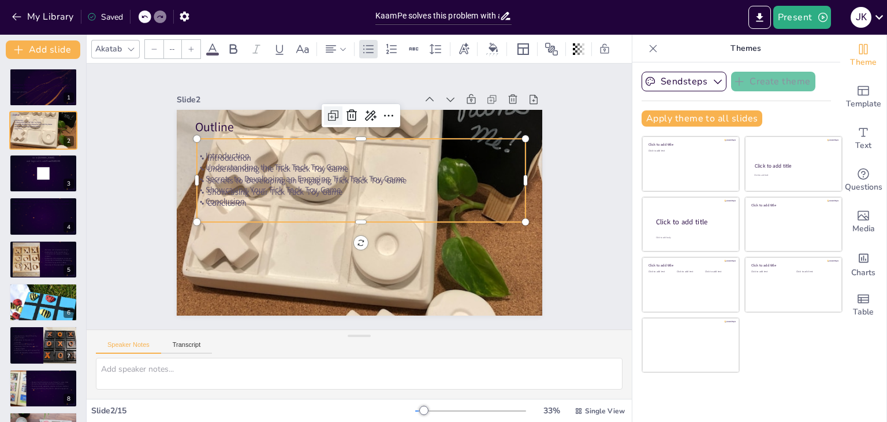
type input "32"
checkbox input "true"
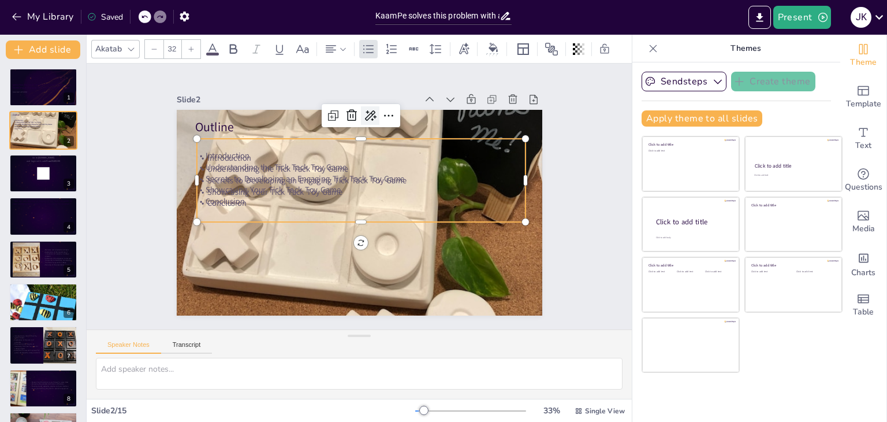
click at [362, 270] on icon at bounding box center [365, 278] width 16 height 16
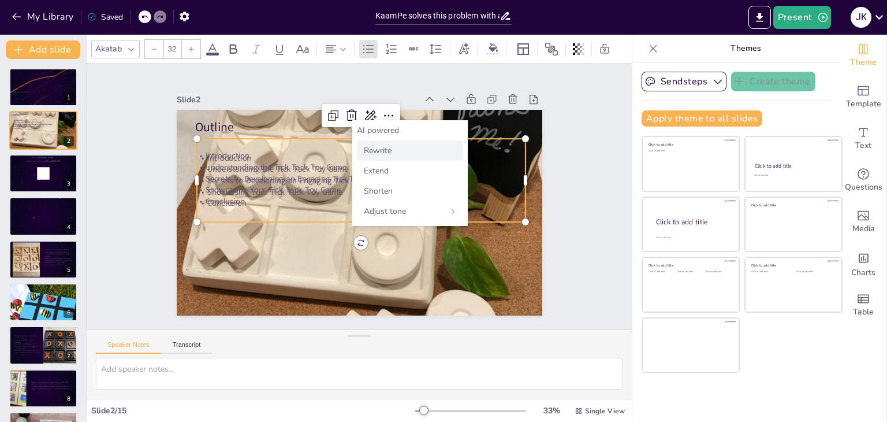
click at [374, 147] on span "Rewrite" at bounding box center [378, 150] width 28 height 11
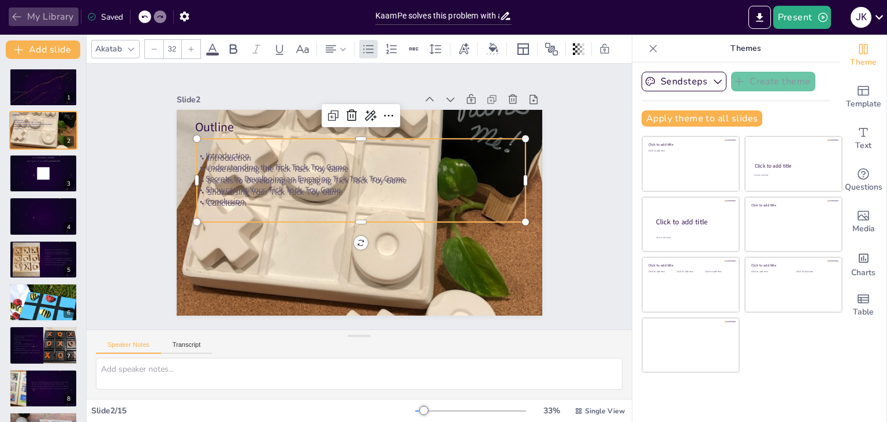
click at [17, 16] on icon "button" at bounding box center [17, 17] width 12 height 12
